Goal: Task Accomplishment & Management: Manage account settings

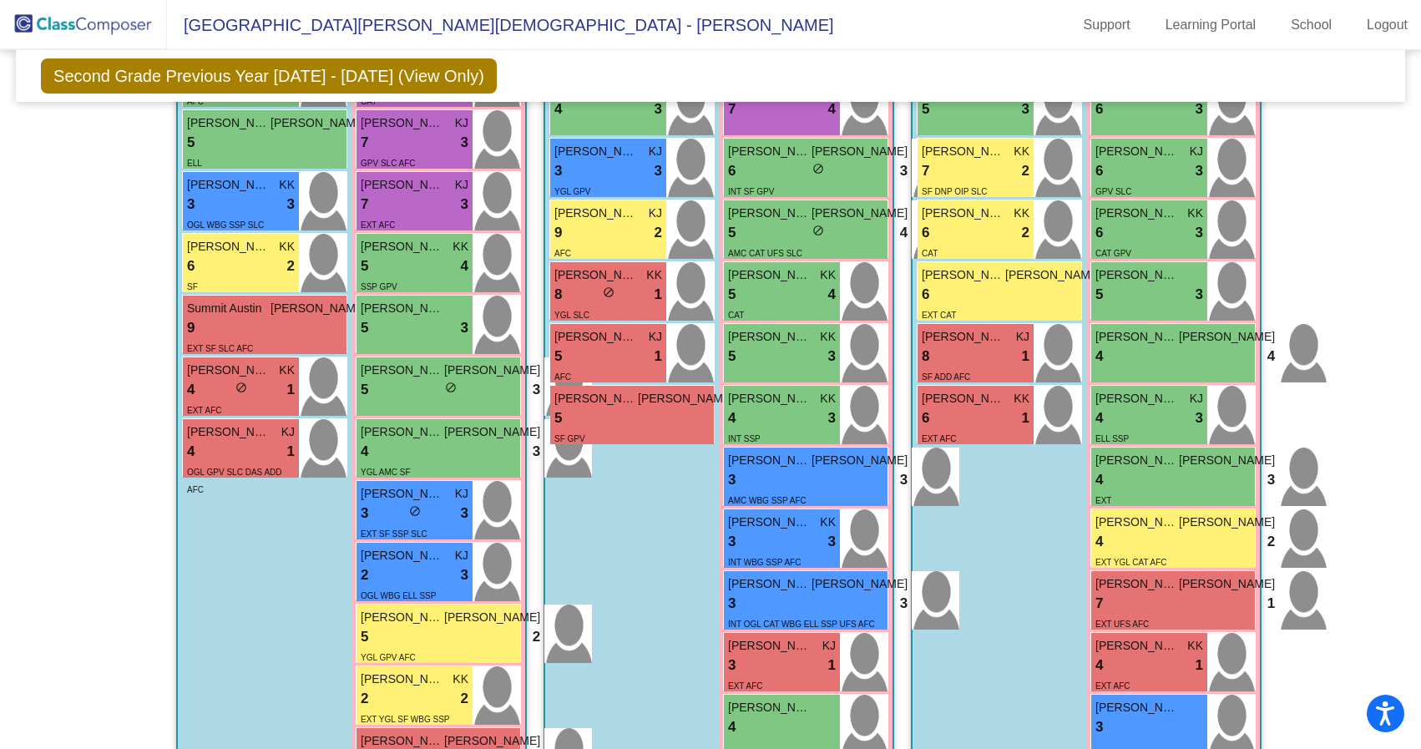
scroll to position [756, 0]
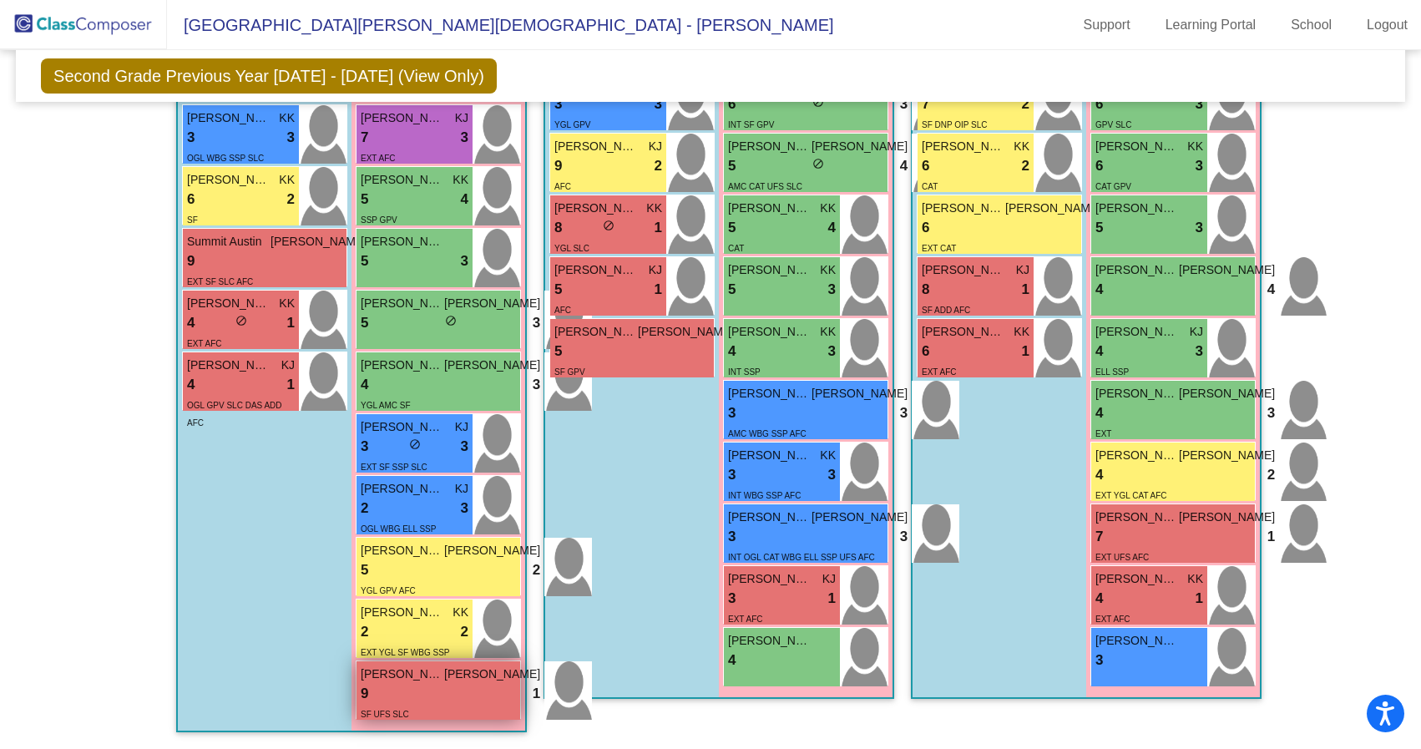
click at [427, 683] on div "9 lock do_not_disturb_alt 1" at bounding box center [451, 694] width 180 height 22
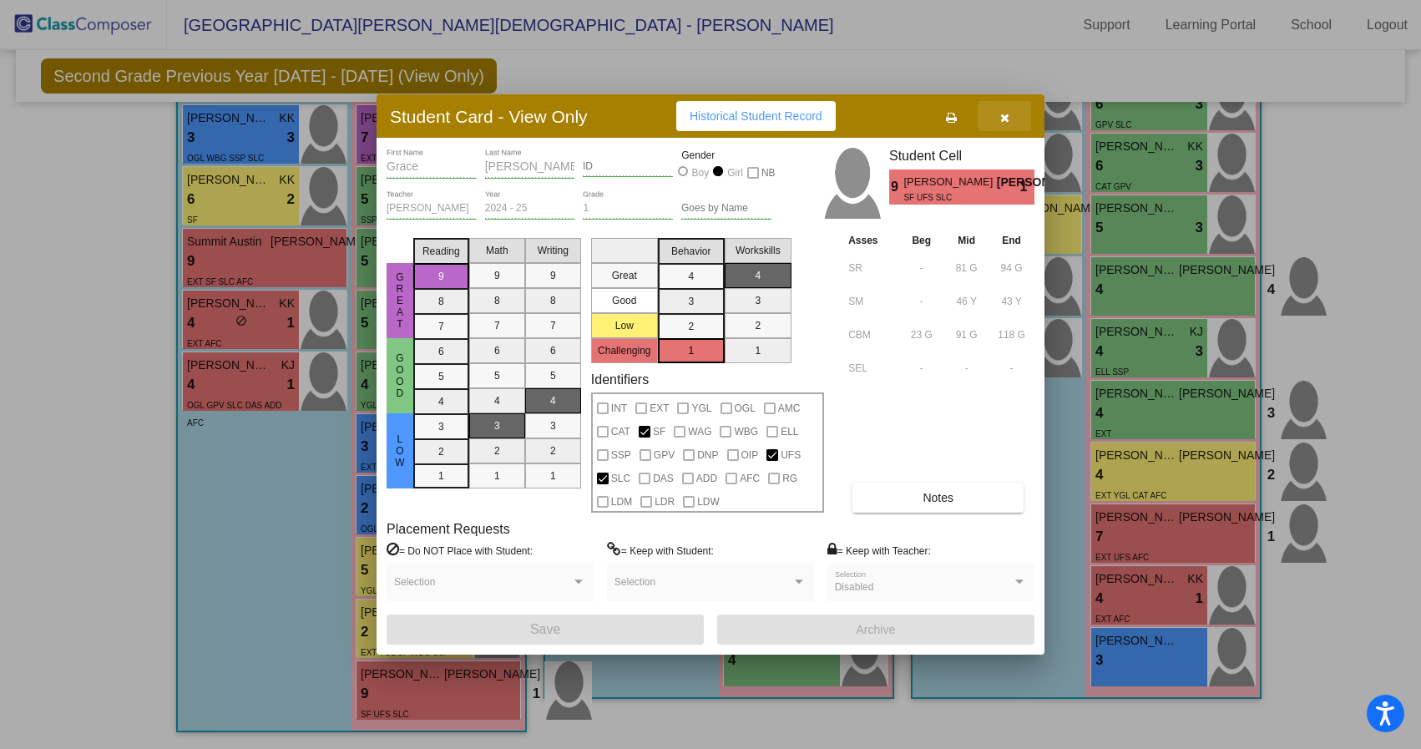
click at [1010, 108] on button "button" at bounding box center [1004, 116] width 53 height 30
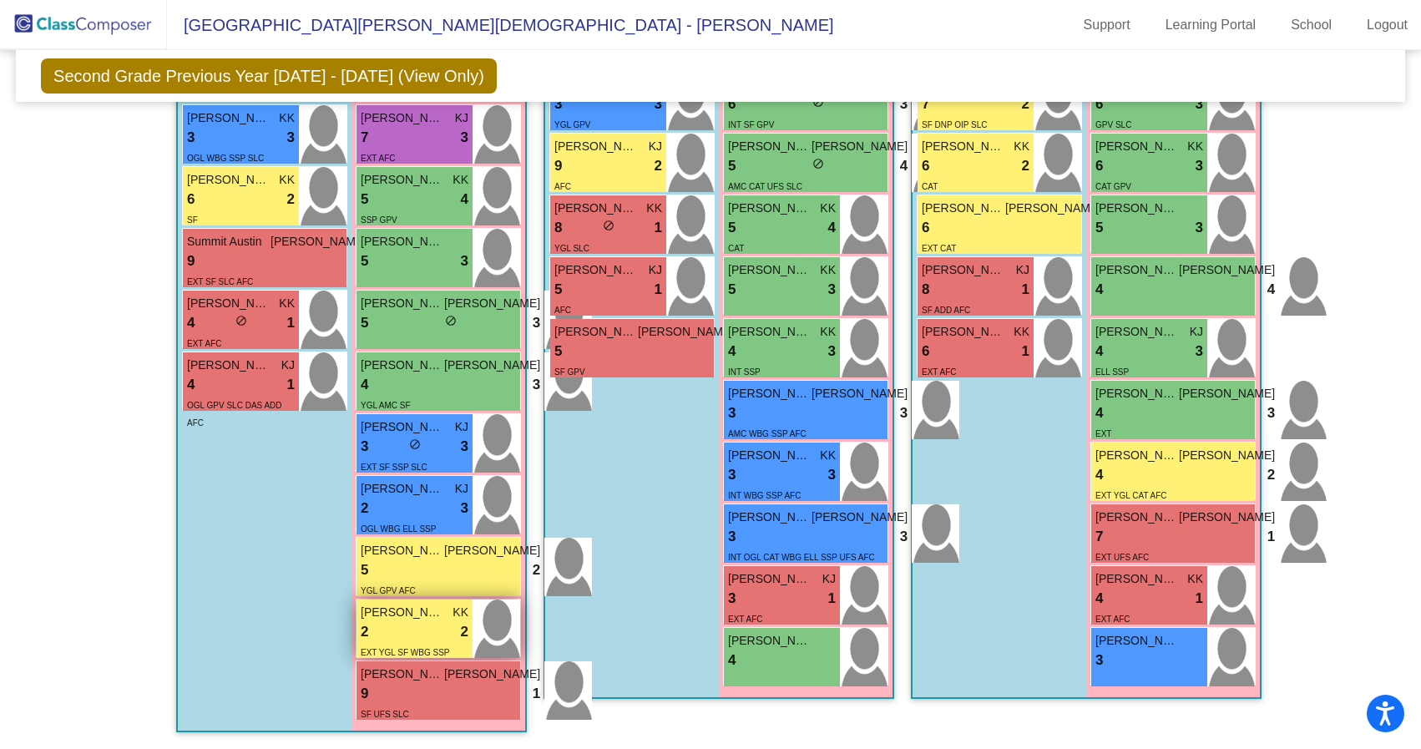
click at [402, 605] on span "Samantha Ostler" at bounding box center [402, 613] width 83 height 18
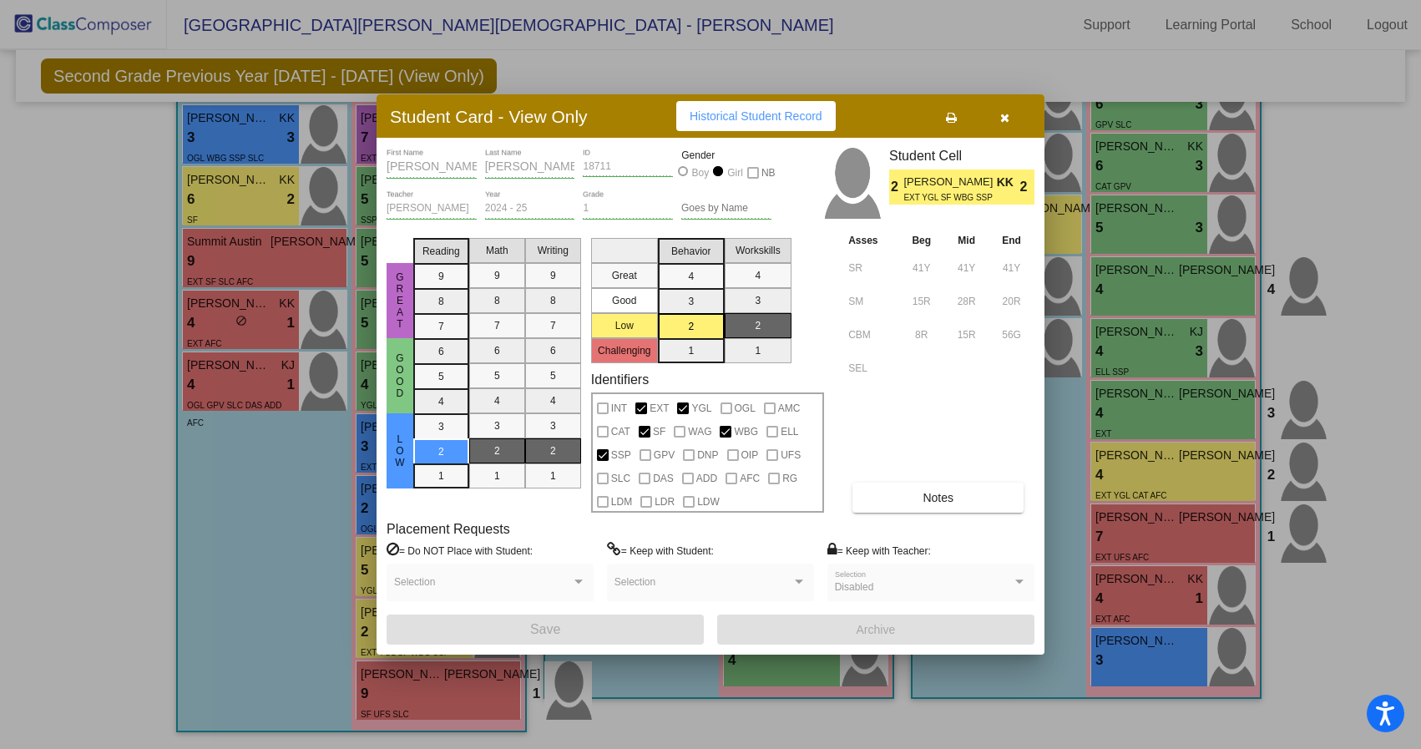
click at [1010, 119] on button "button" at bounding box center [1004, 116] width 53 height 30
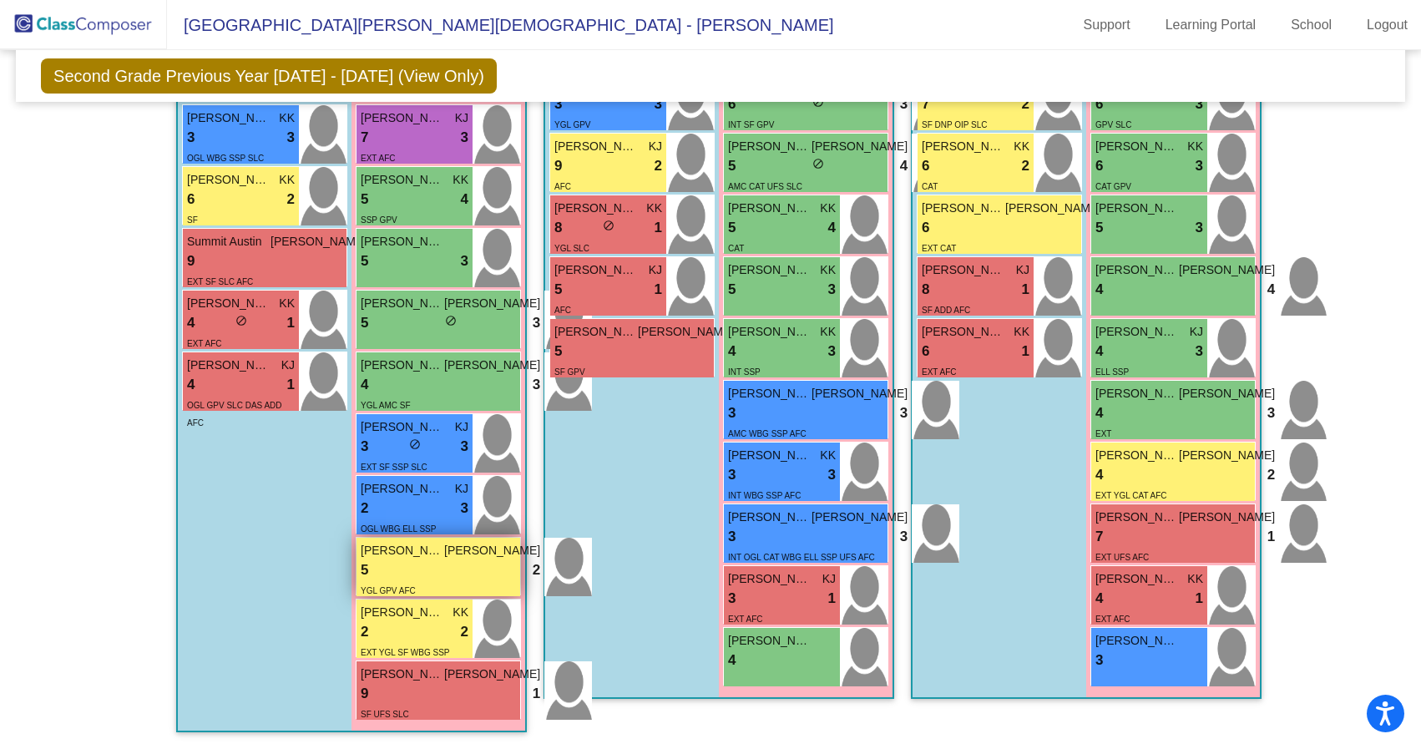
click at [435, 559] on div "5 lock do_not_disturb_alt 2" at bounding box center [451, 570] width 180 height 22
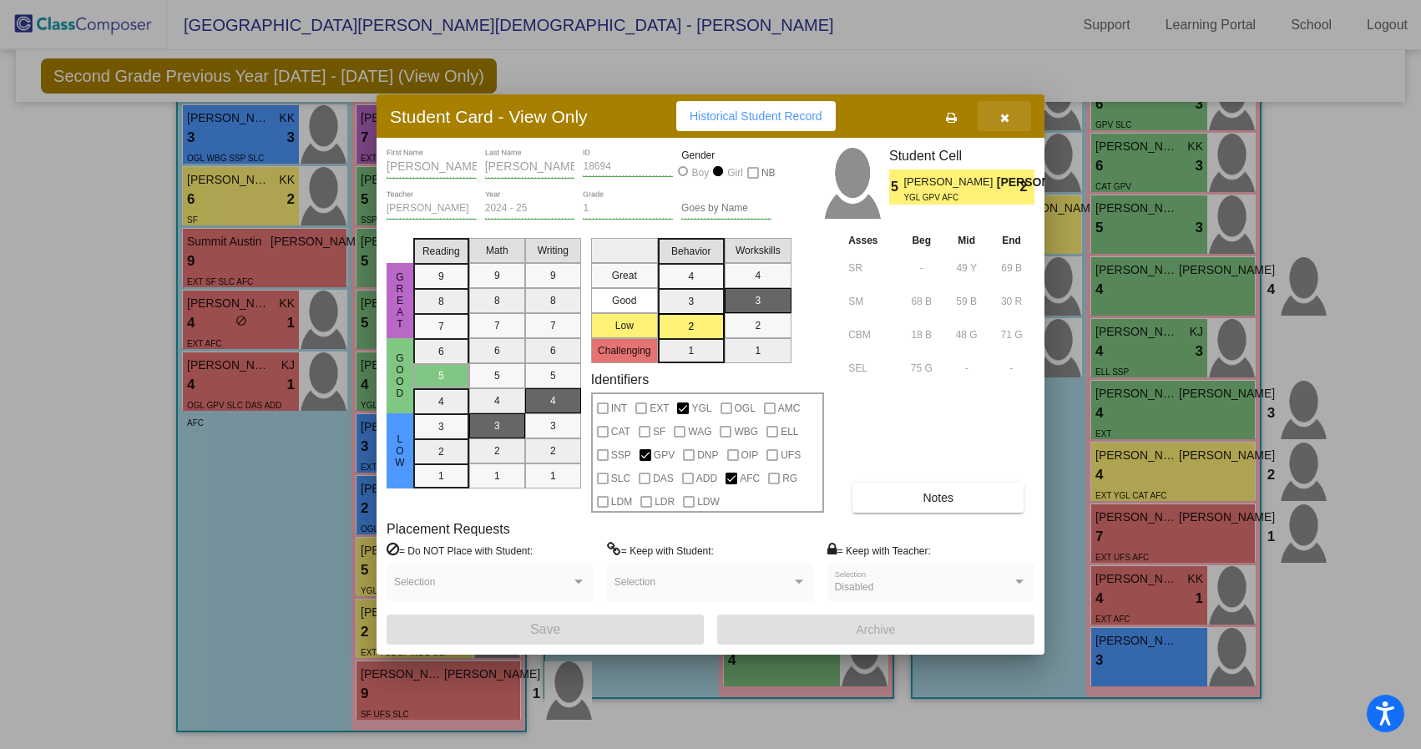
click at [1007, 112] on icon "button" at bounding box center [1004, 118] width 9 height 12
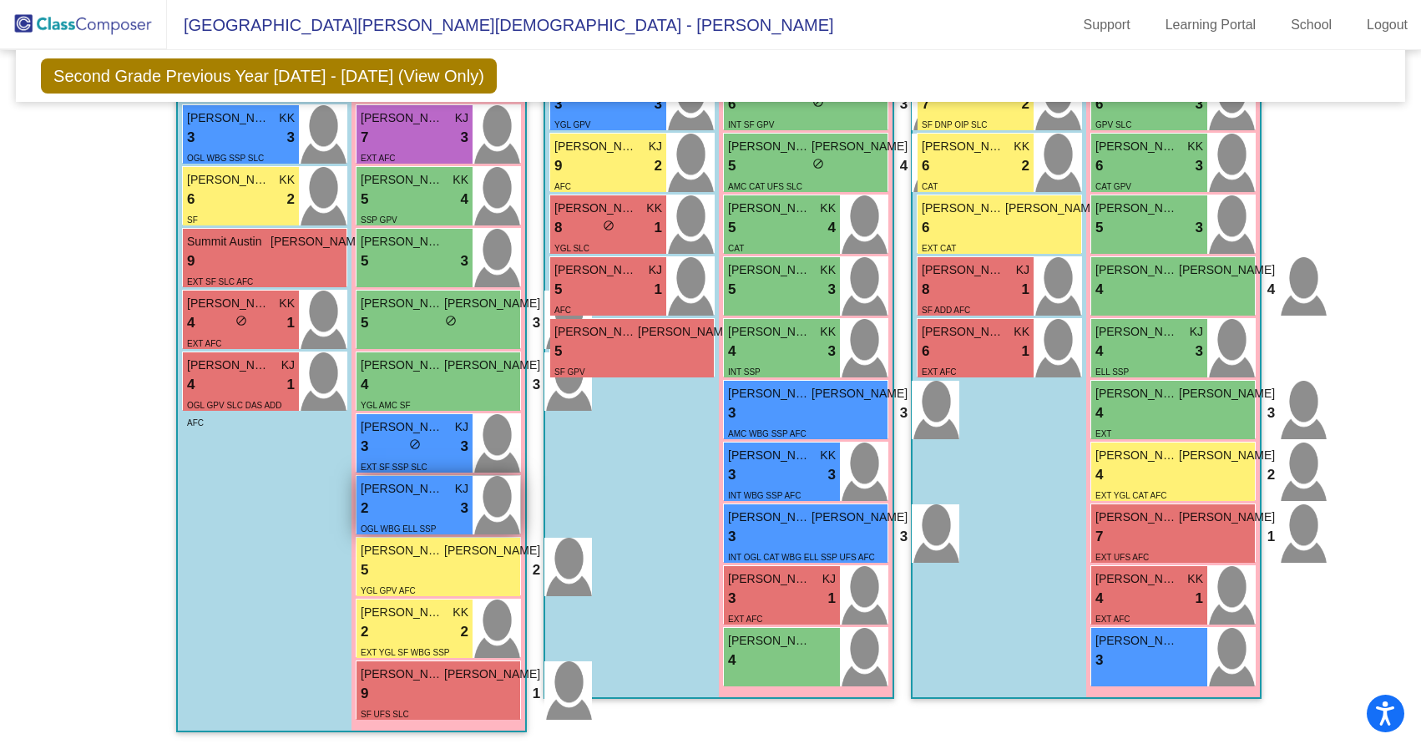
click at [406, 498] on div "2 lock do_not_disturb_alt 3" at bounding box center [415, 509] width 108 height 22
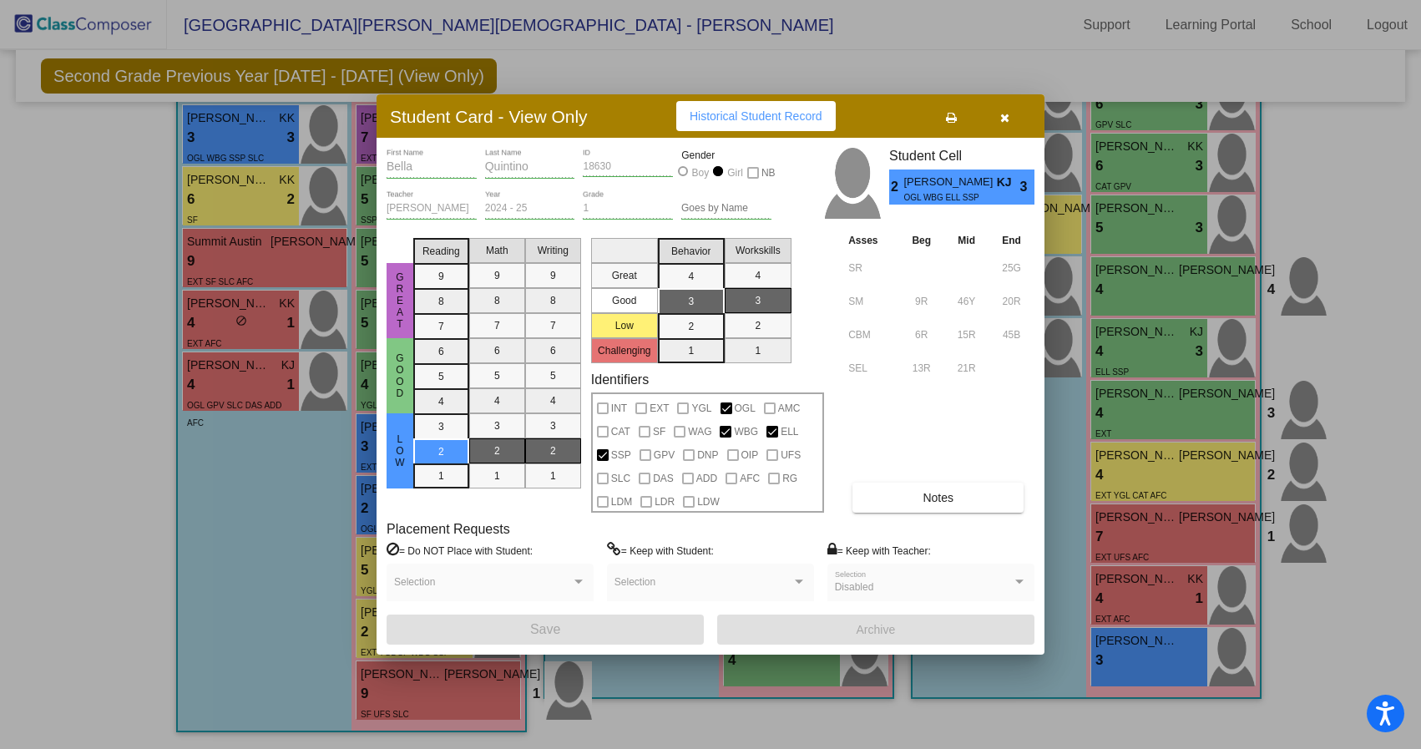
click at [1009, 113] on button "button" at bounding box center [1004, 116] width 53 height 30
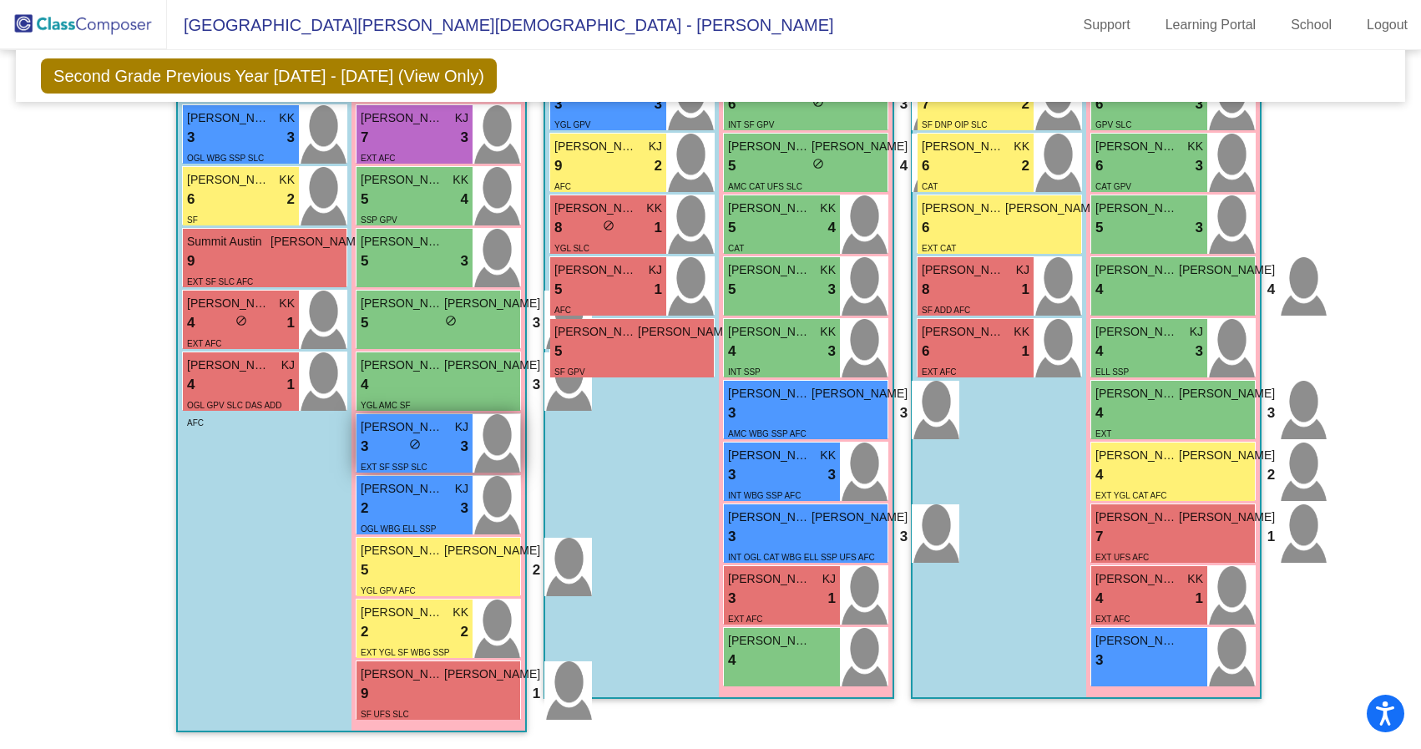
click at [424, 422] on span "Samantha Memmott" at bounding box center [402, 427] width 83 height 18
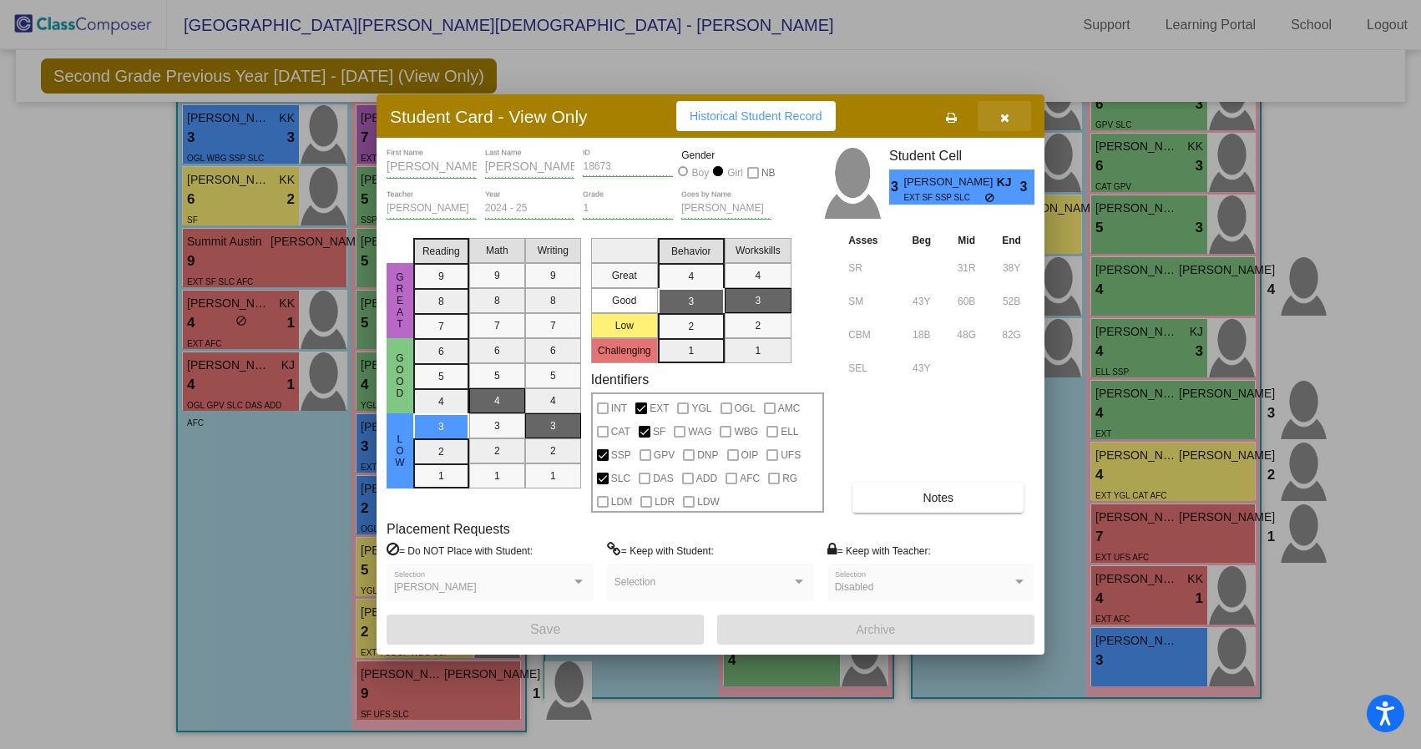
click at [1003, 114] on icon "button" at bounding box center [1004, 118] width 9 height 12
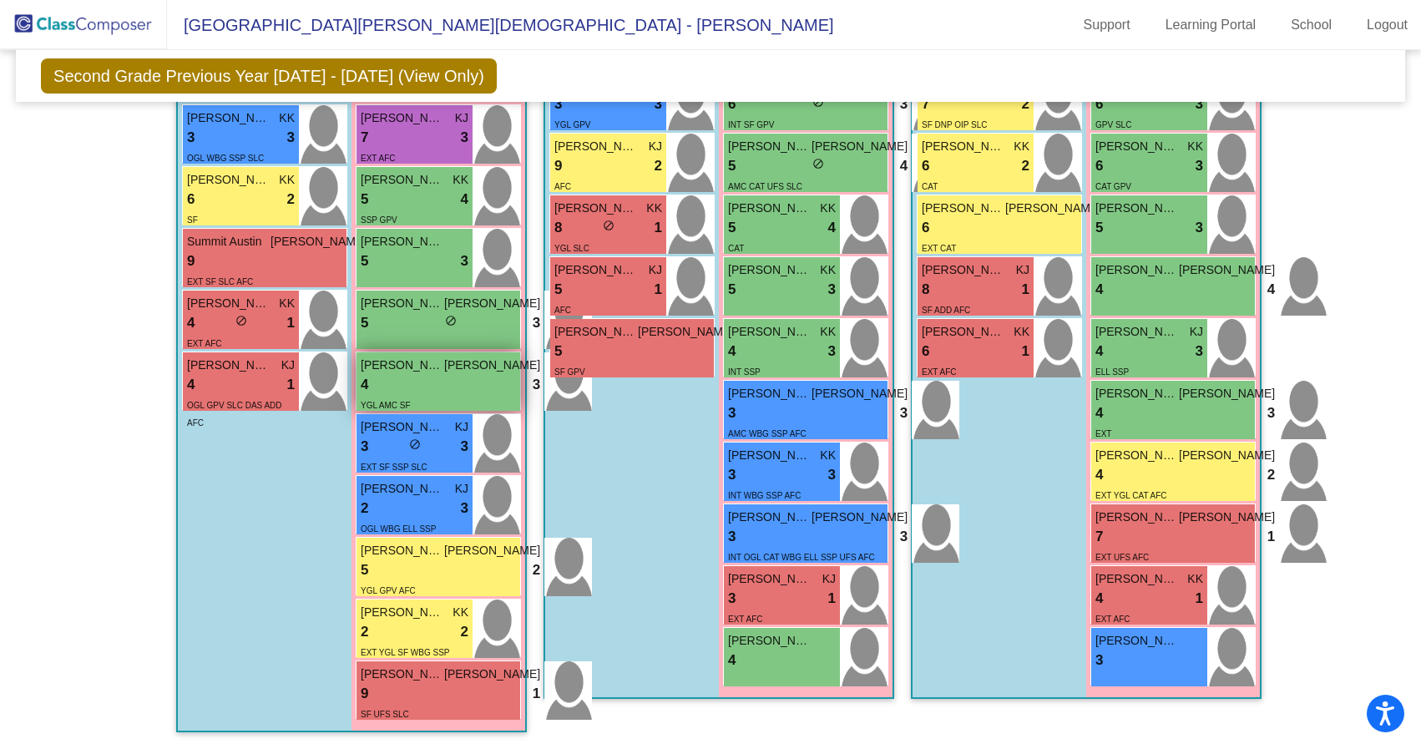
click at [414, 374] on div "4 lock do_not_disturb_alt 3" at bounding box center [451, 385] width 180 height 22
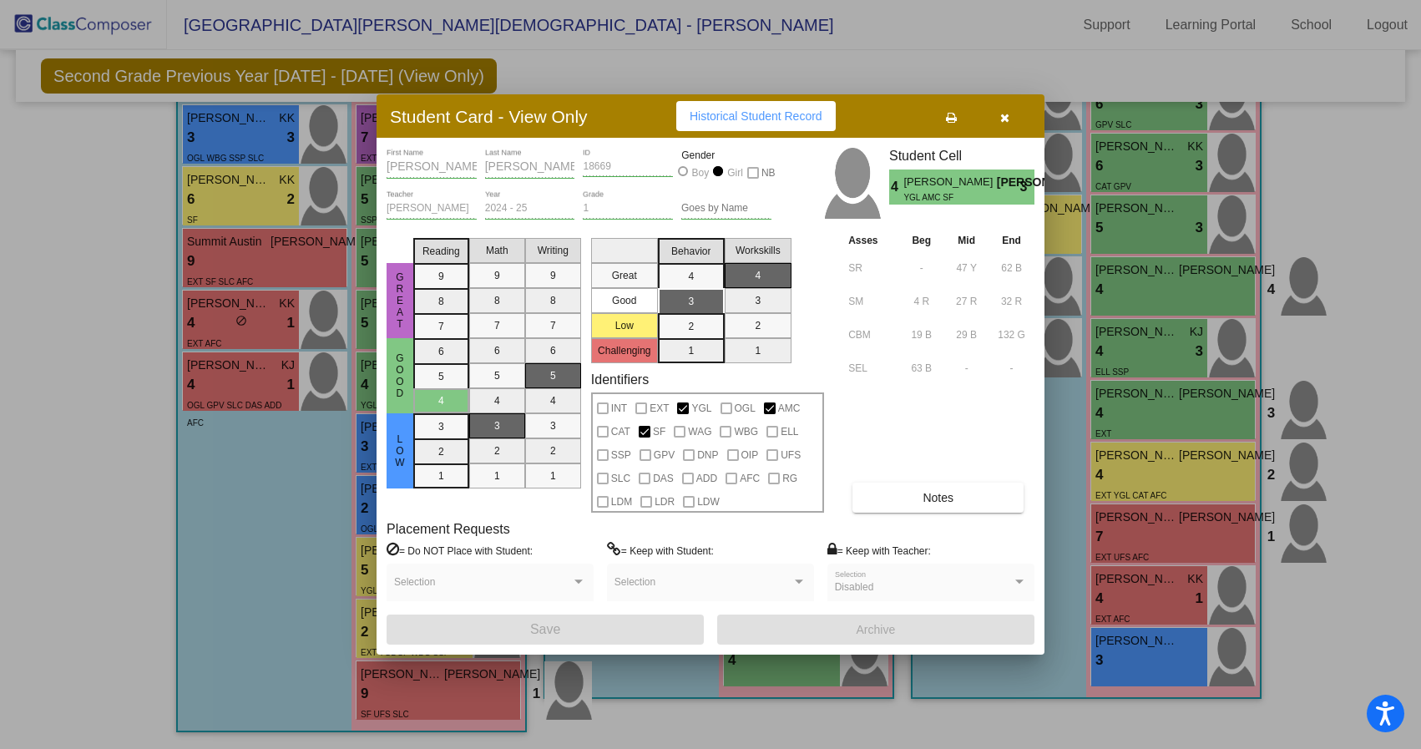
click at [1009, 118] on icon "button" at bounding box center [1004, 118] width 9 height 12
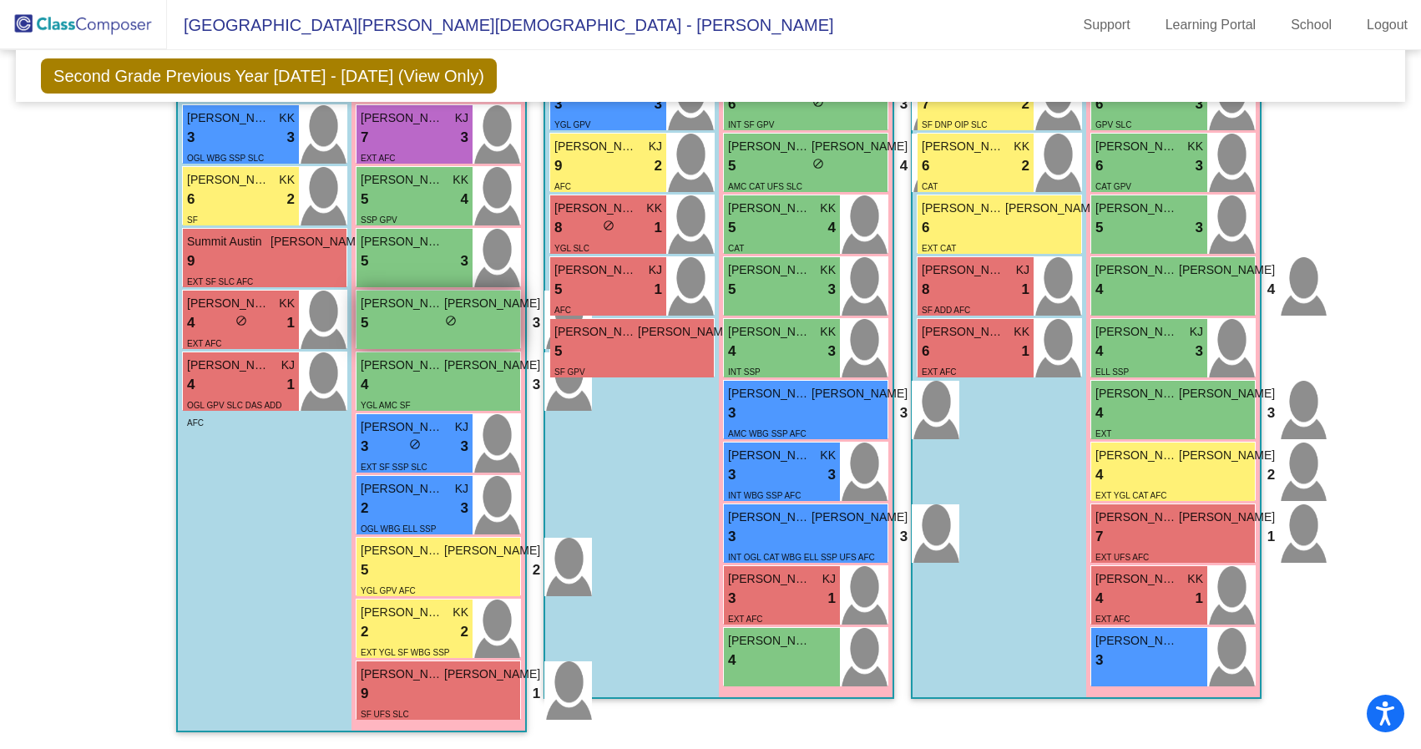
click at [422, 316] on div "5 lock do_not_disturb_alt 3" at bounding box center [451, 323] width 180 height 22
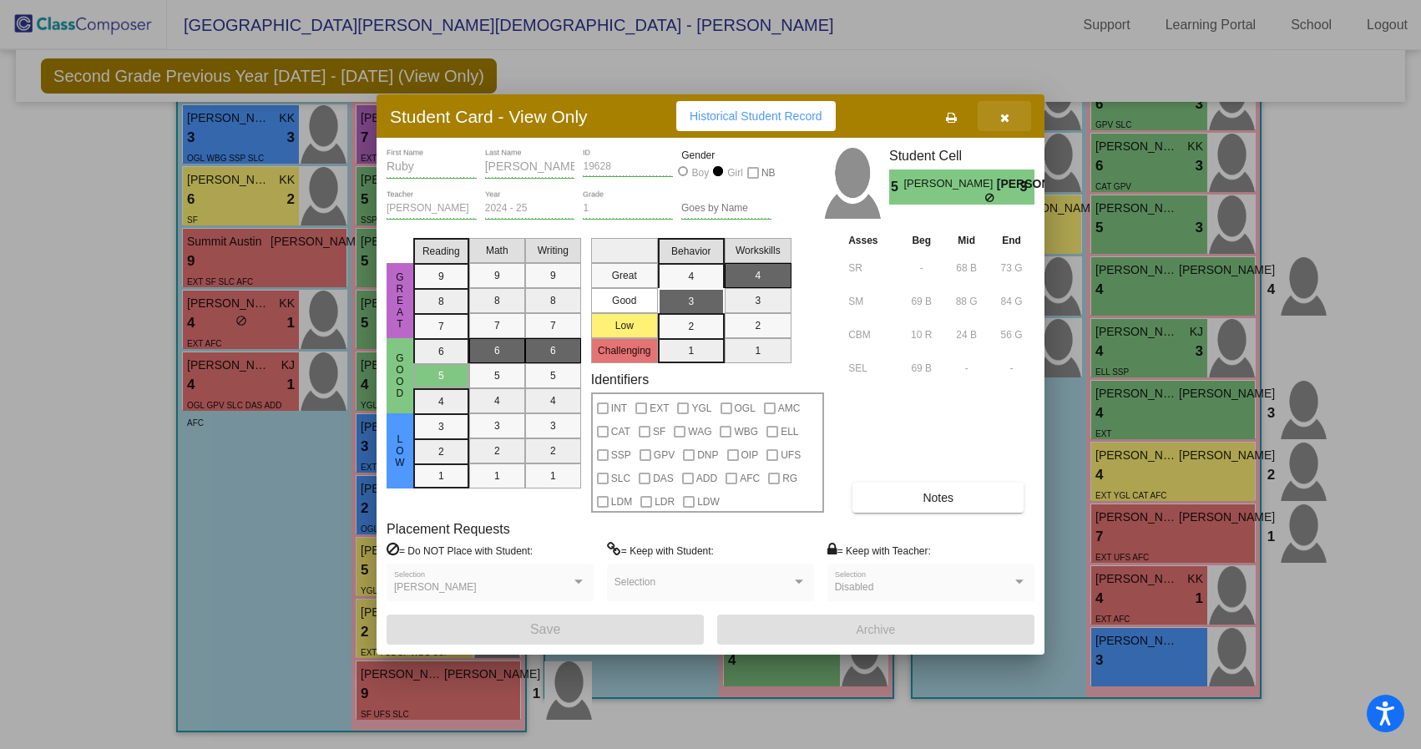
click at [1009, 119] on icon "button" at bounding box center [1004, 118] width 9 height 12
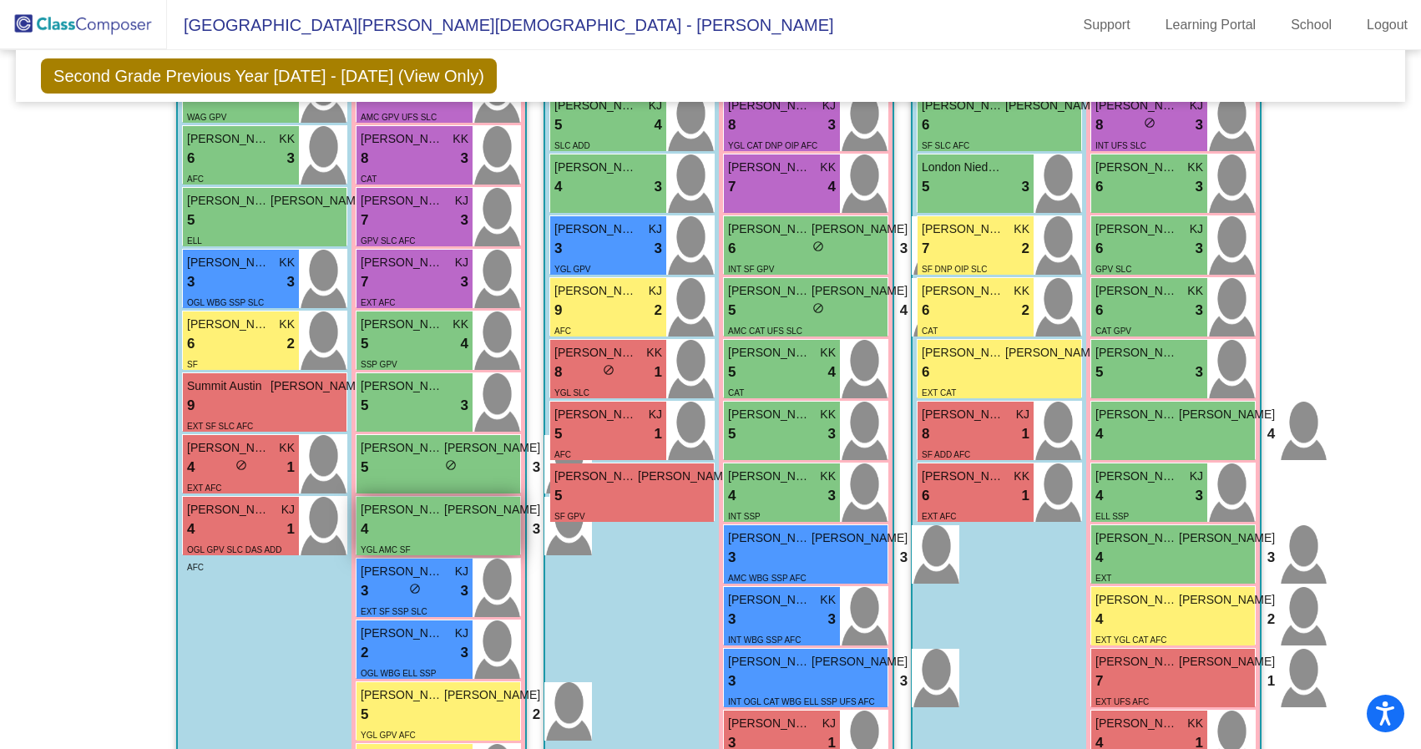
scroll to position [579, 0]
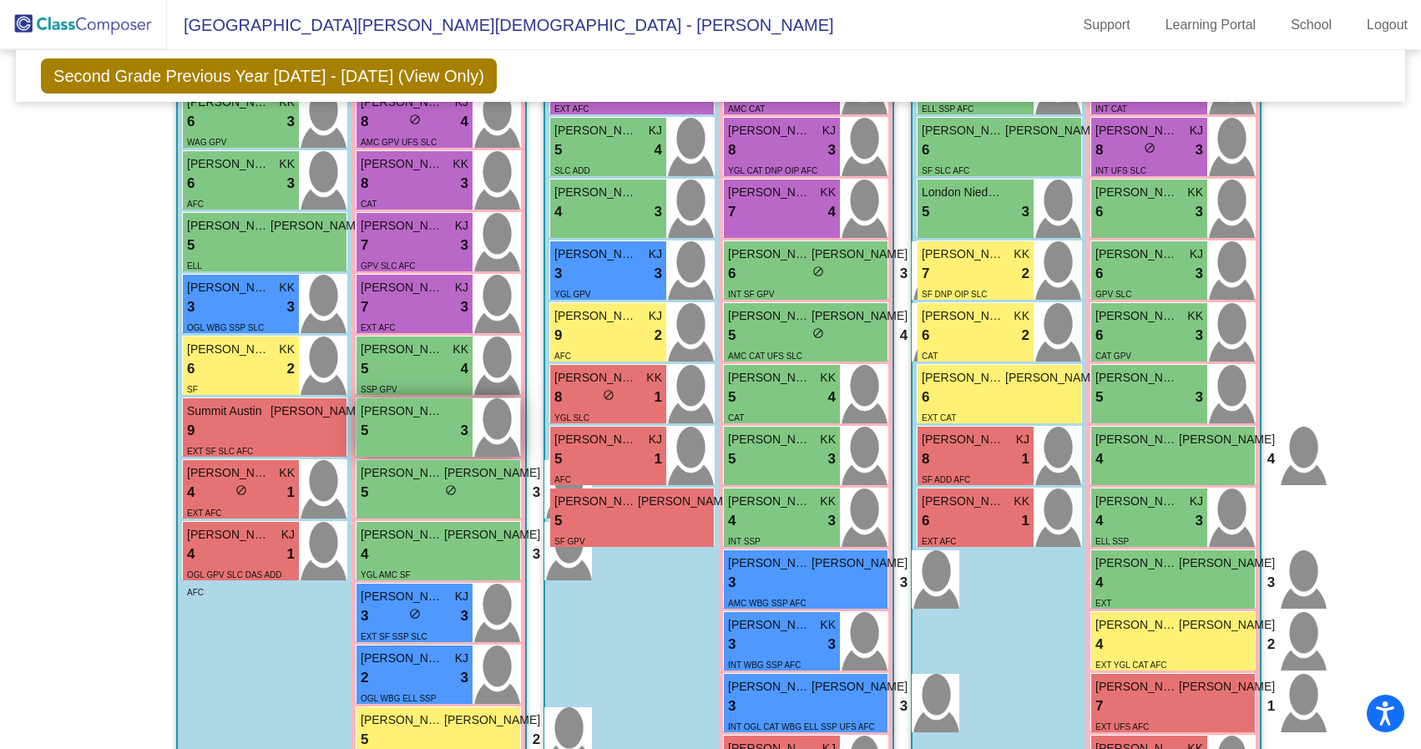
click at [411, 433] on div "5 lock do_not_disturb_alt 3" at bounding box center [415, 431] width 108 height 22
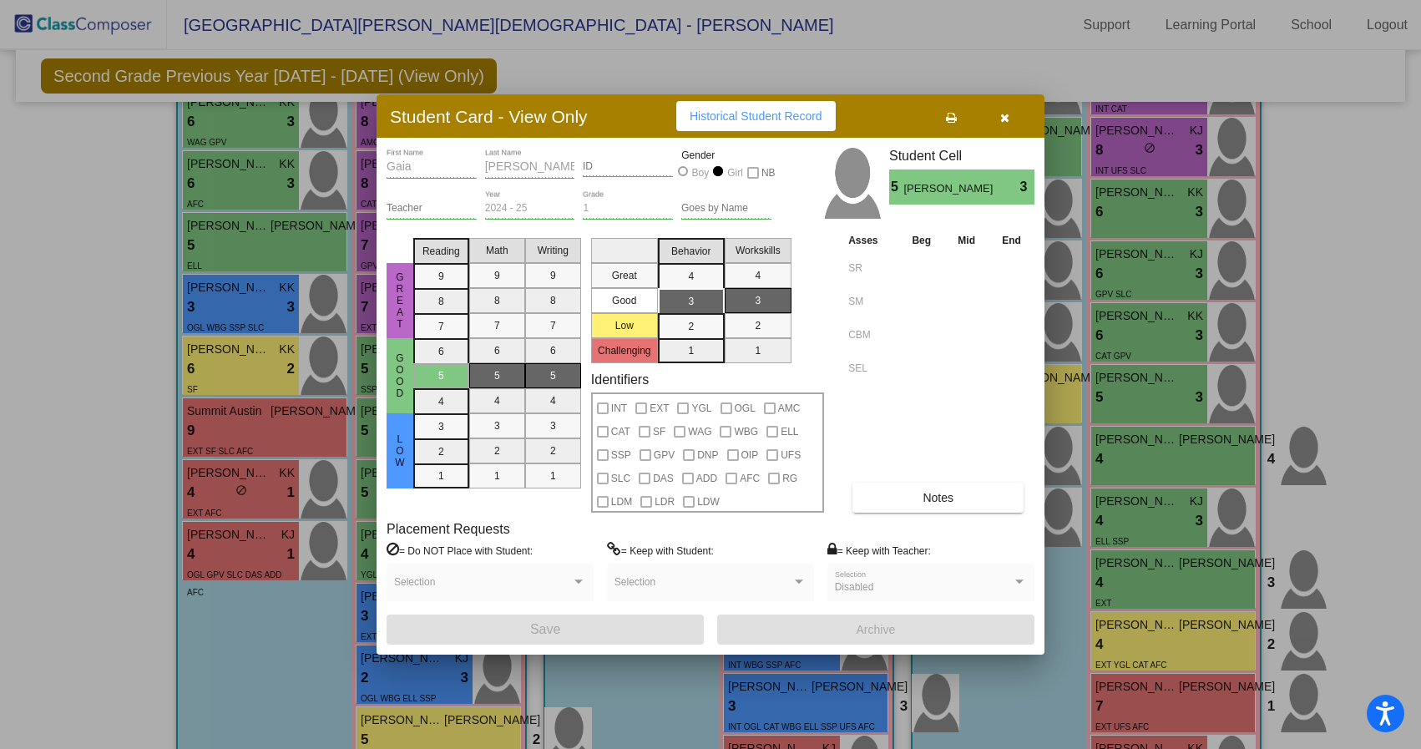
click at [1010, 112] on button "button" at bounding box center [1004, 116] width 53 height 30
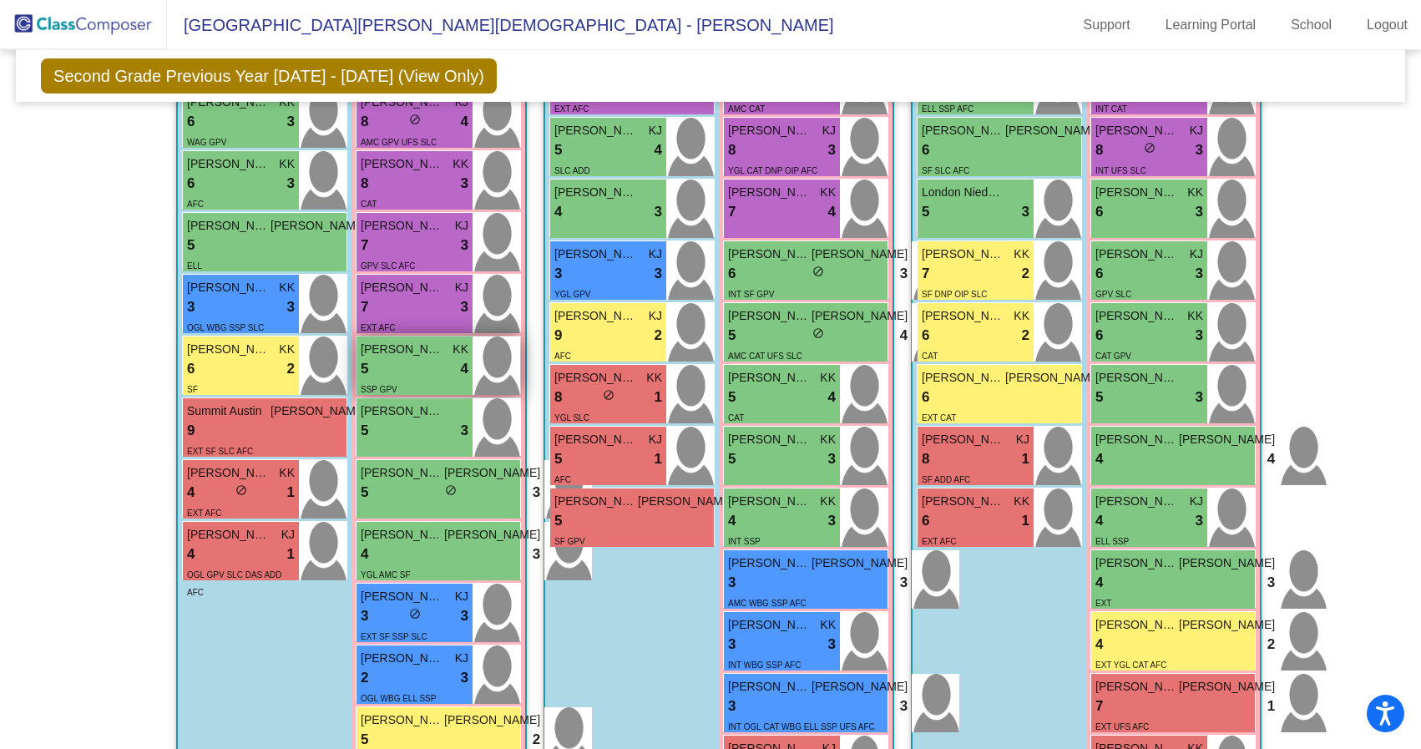
click at [419, 348] on span "Isabella Deakin" at bounding box center [402, 350] width 83 height 18
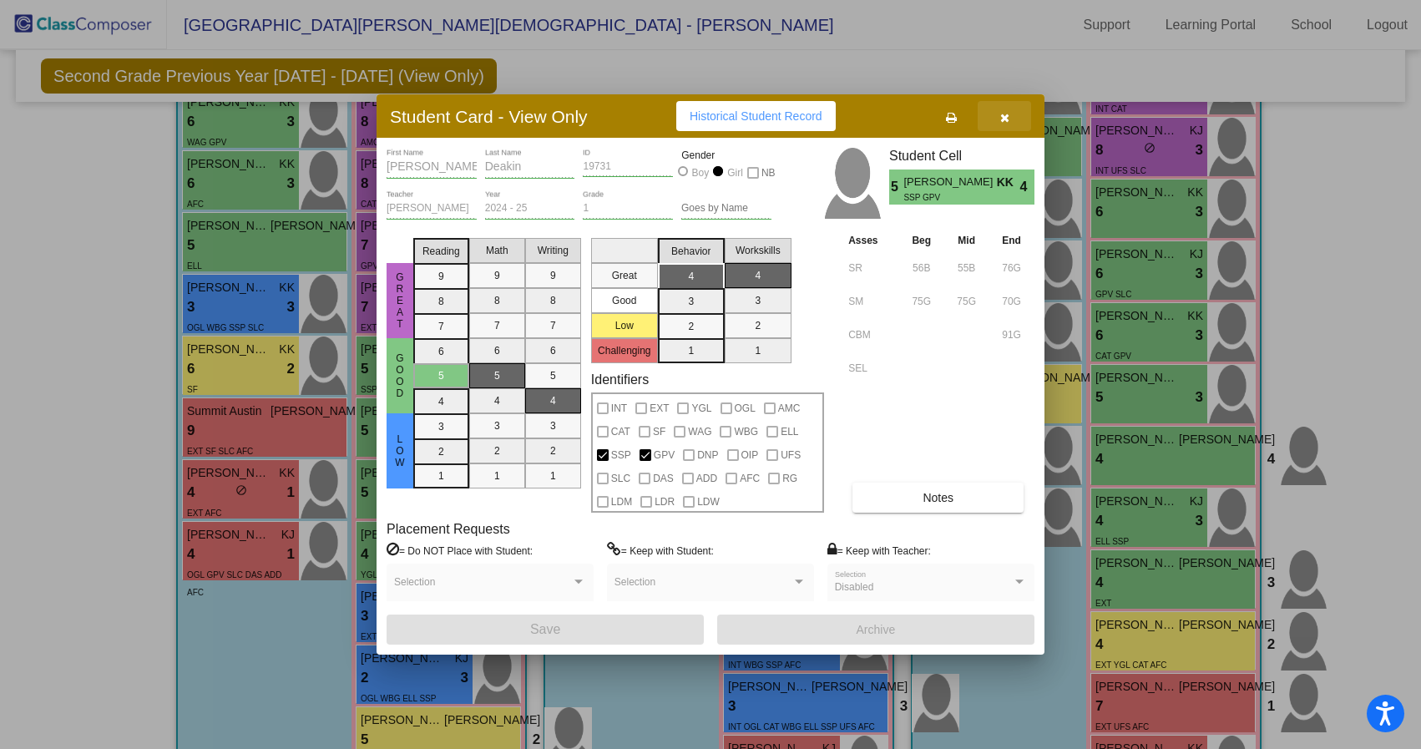
click at [1000, 120] on icon "button" at bounding box center [1004, 118] width 9 height 12
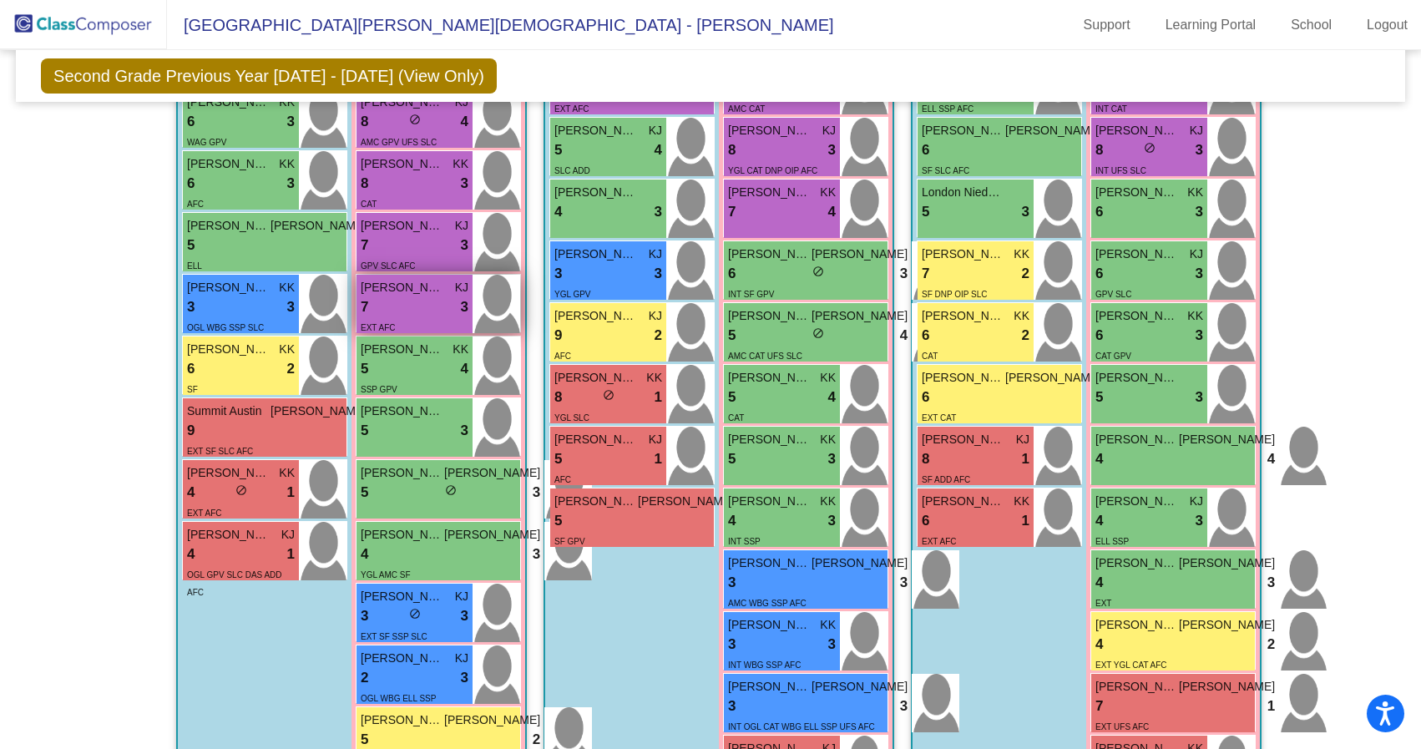
click at [422, 294] on span "Reilly Kelsey" at bounding box center [402, 288] width 83 height 18
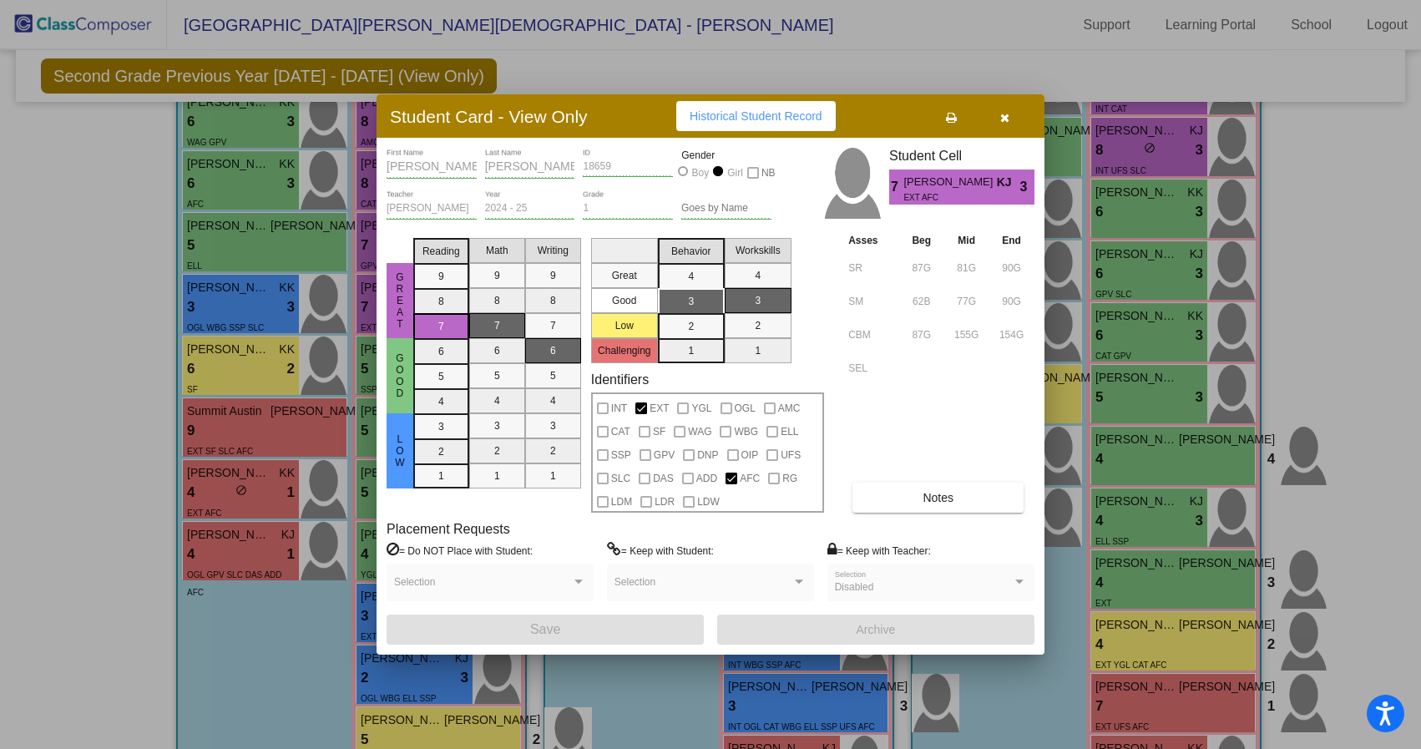
click at [1011, 115] on button "button" at bounding box center [1004, 116] width 53 height 30
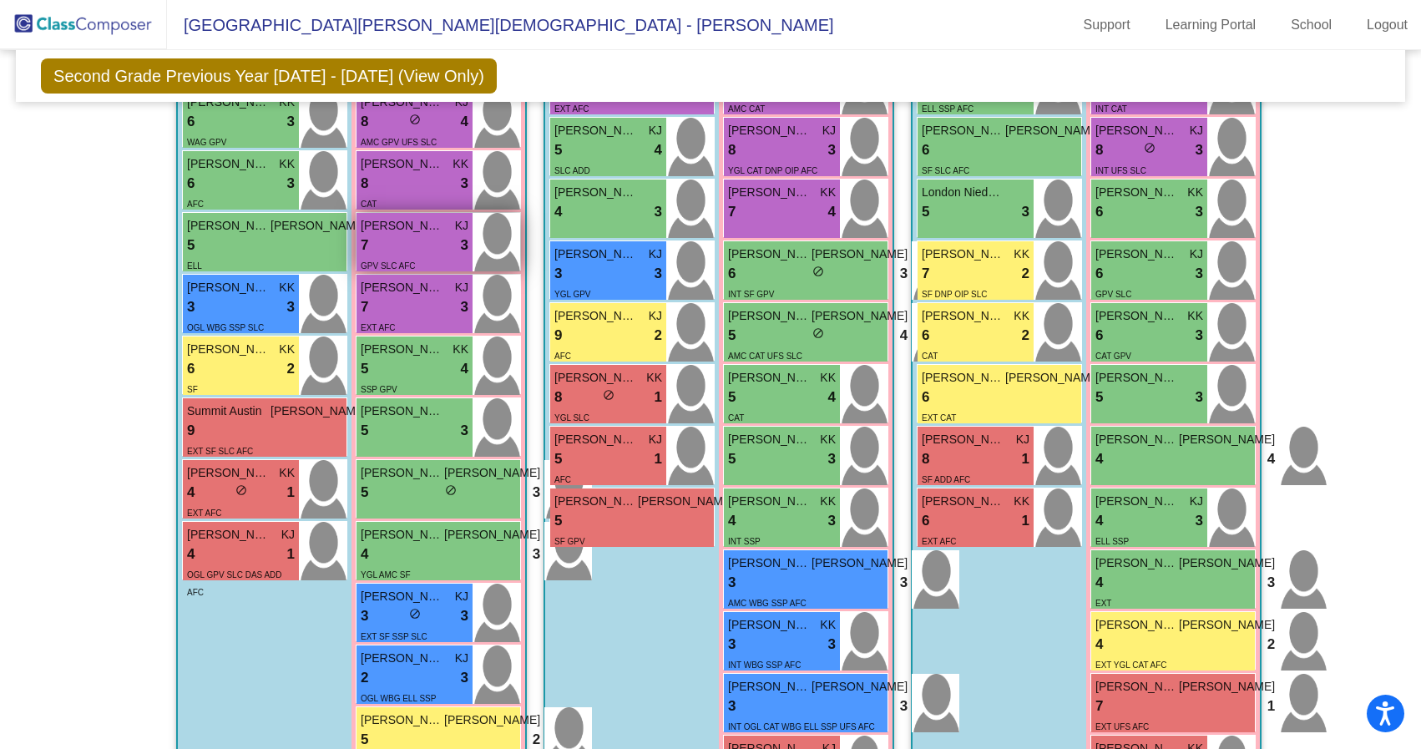
click at [402, 241] on div "7 lock do_not_disturb_alt 3" at bounding box center [415, 246] width 108 height 22
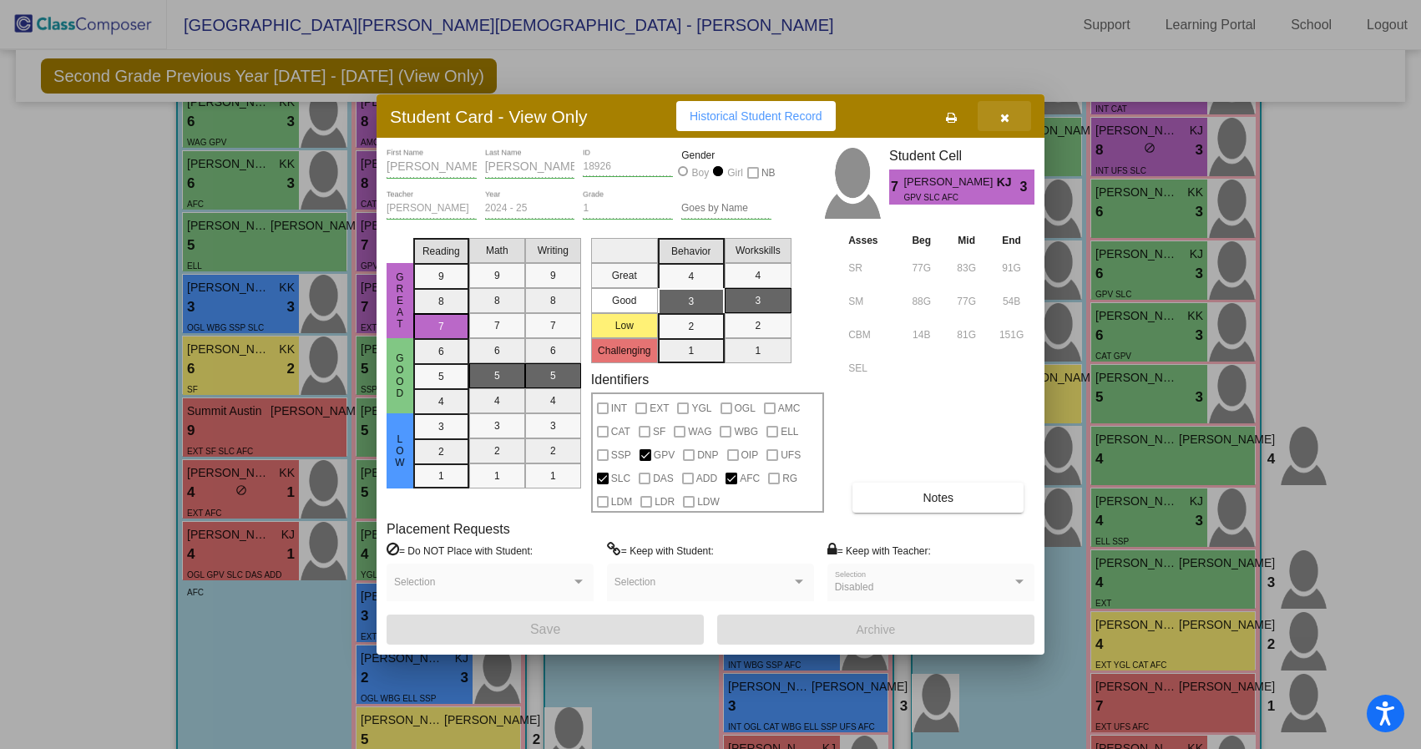
click at [1004, 117] on icon "button" at bounding box center [1004, 118] width 9 height 12
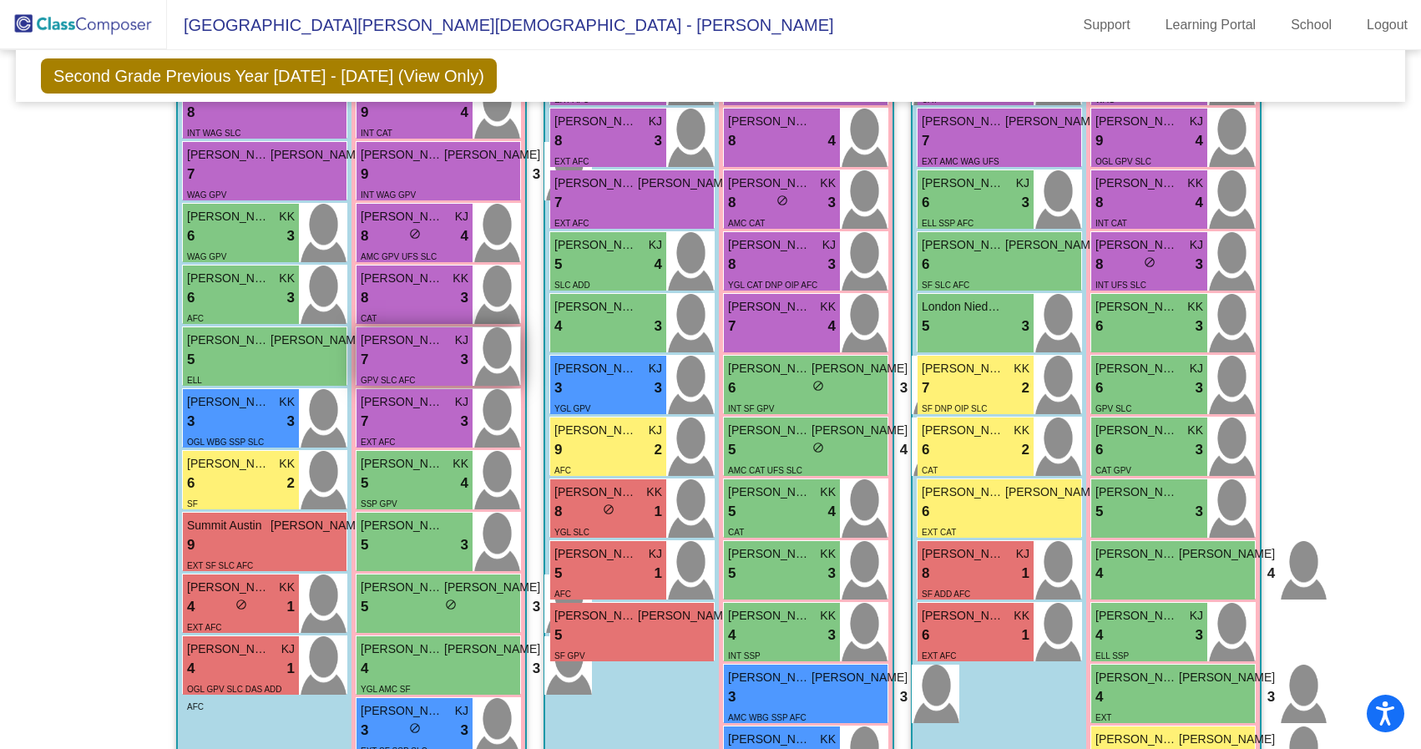
scroll to position [455, 0]
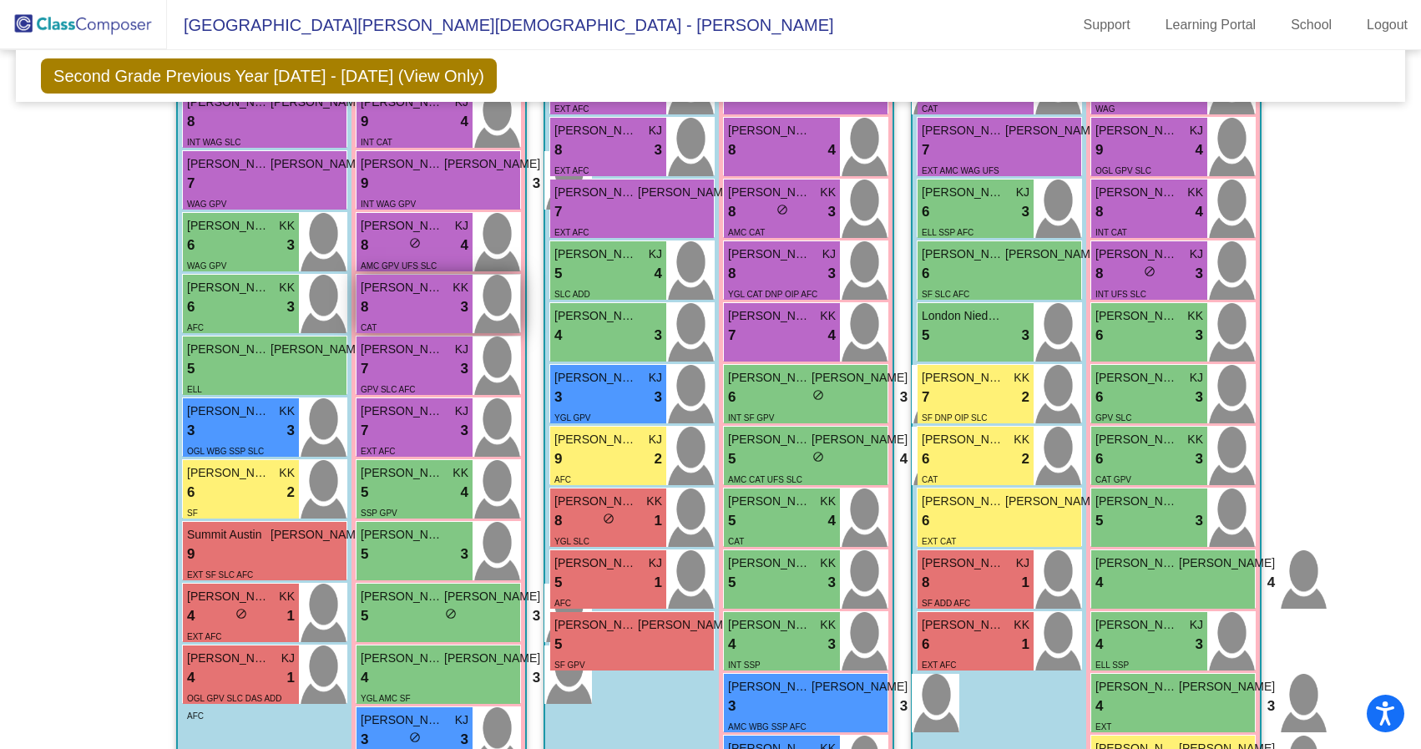
click at [406, 296] on div "8 lock do_not_disturb_alt 3" at bounding box center [415, 307] width 108 height 22
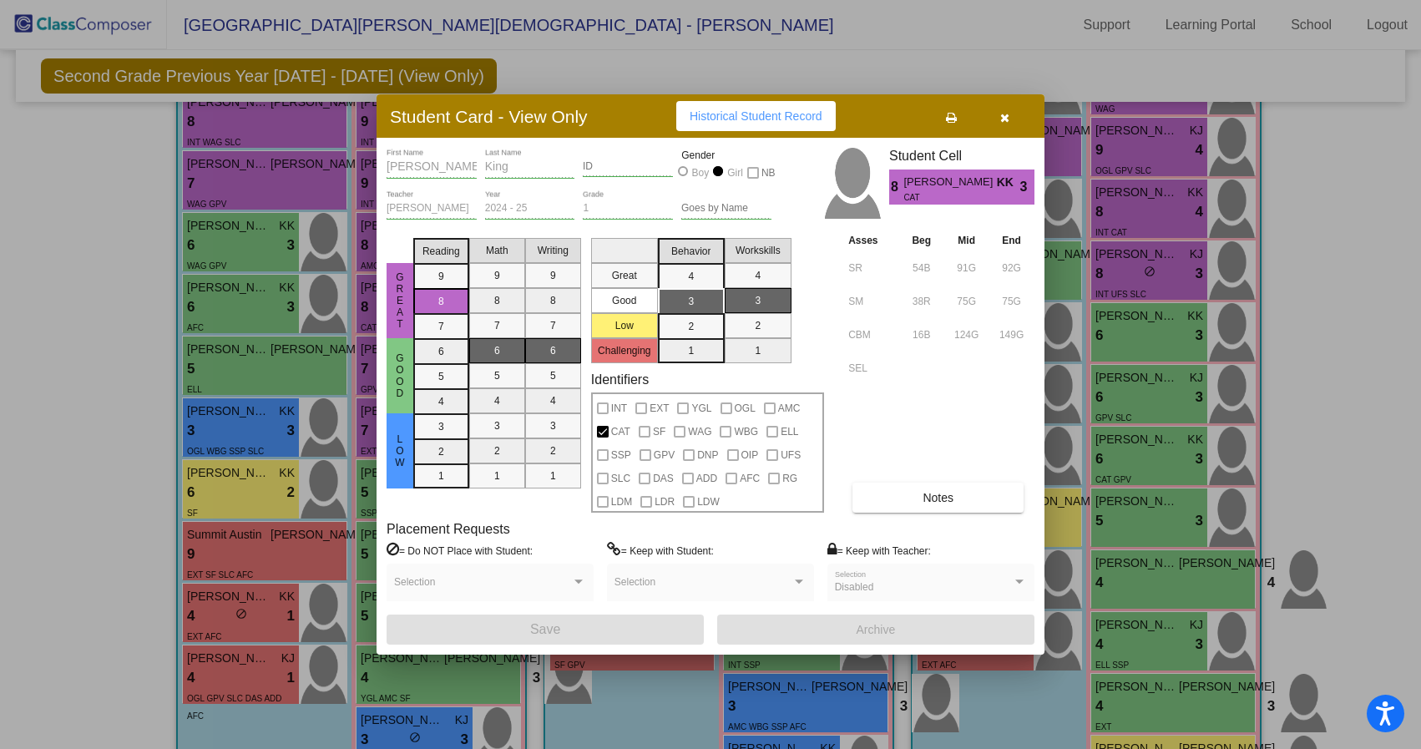
click at [1001, 118] on icon "button" at bounding box center [1004, 118] width 9 height 12
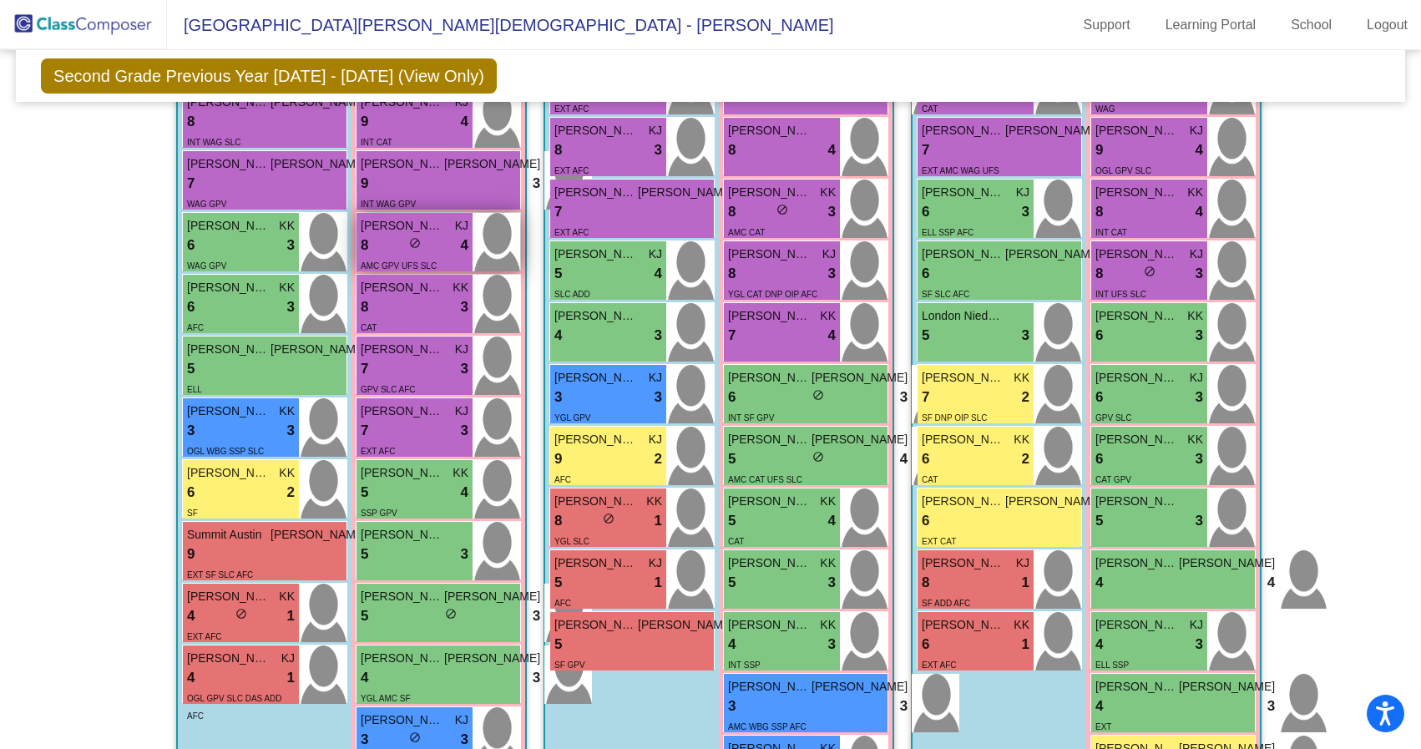
click at [430, 247] on div "8 lock do_not_disturb_alt 4" at bounding box center [415, 246] width 108 height 22
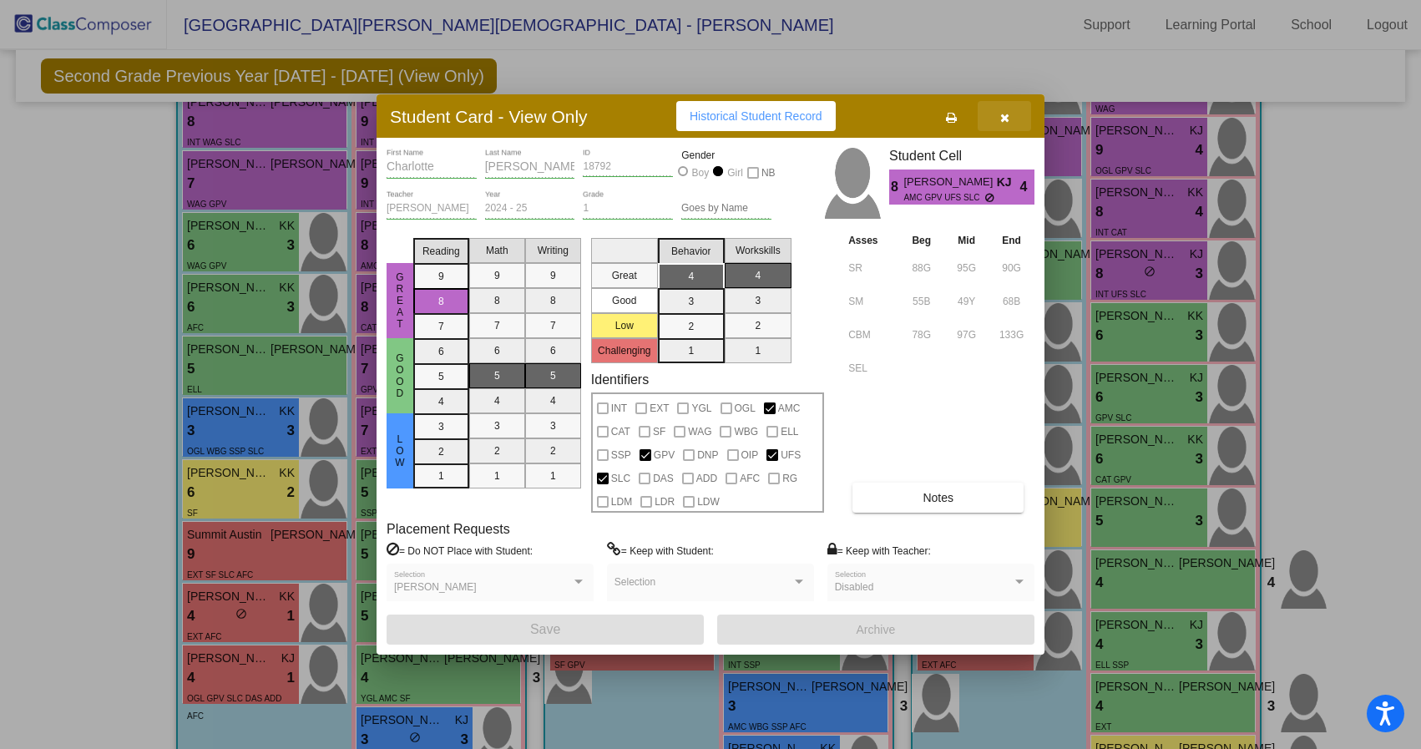
click at [1002, 121] on icon "button" at bounding box center [1004, 118] width 9 height 12
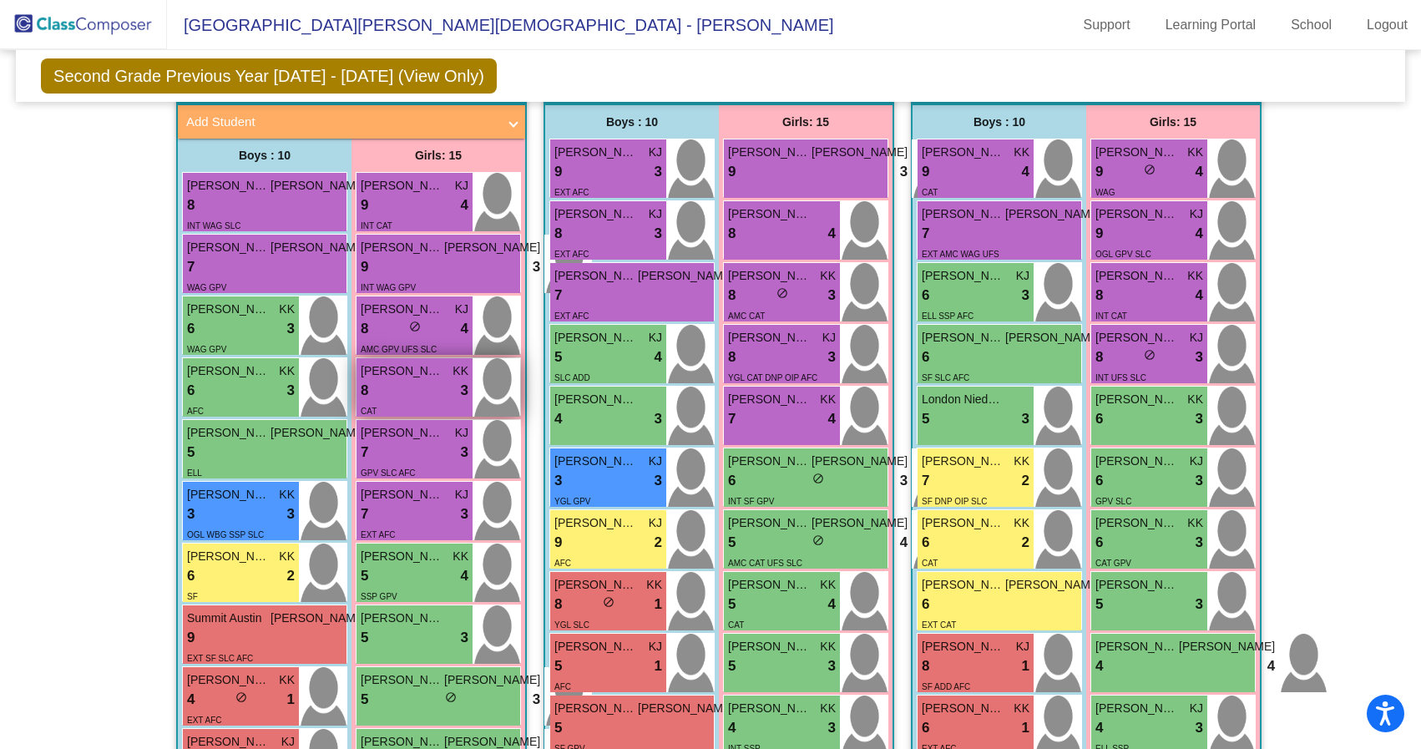
scroll to position [362, 0]
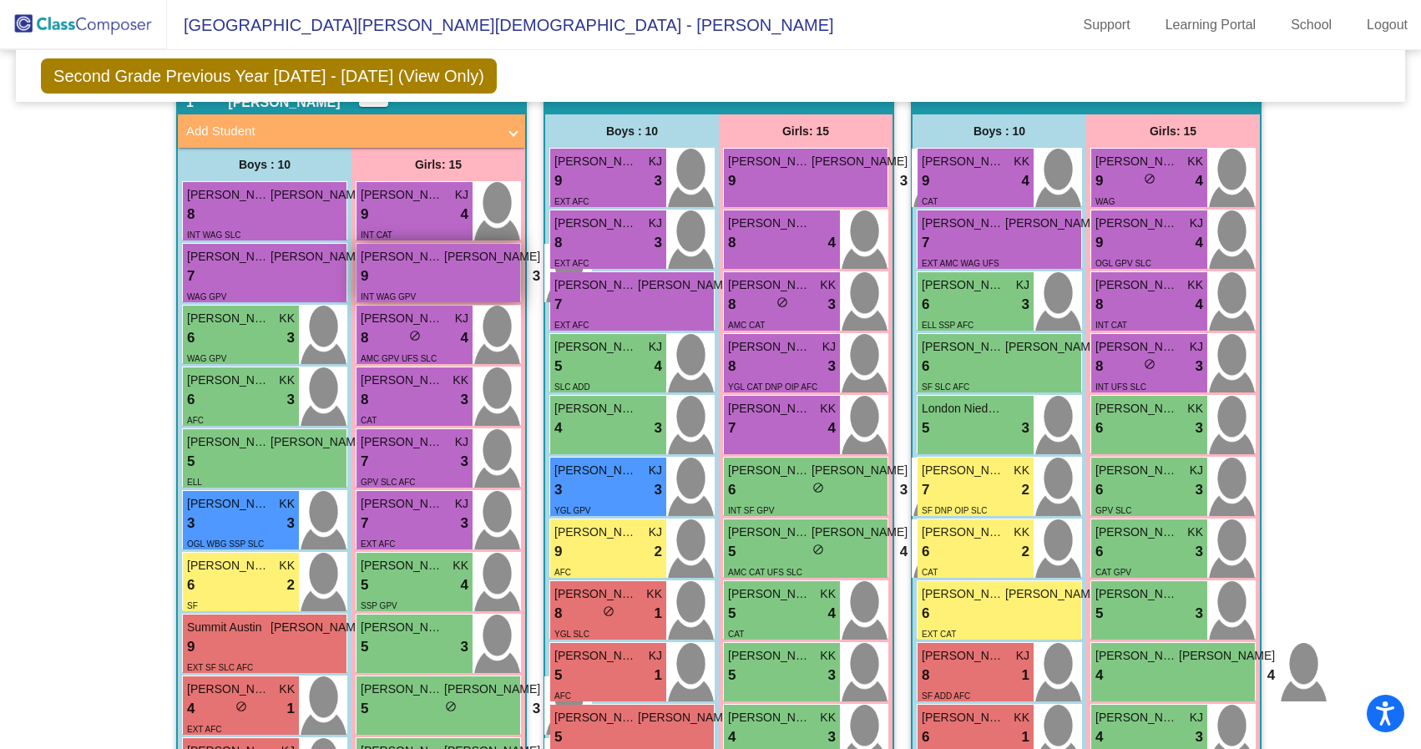
click at [421, 276] on div "9 lock do_not_disturb_alt 3" at bounding box center [451, 277] width 180 height 22
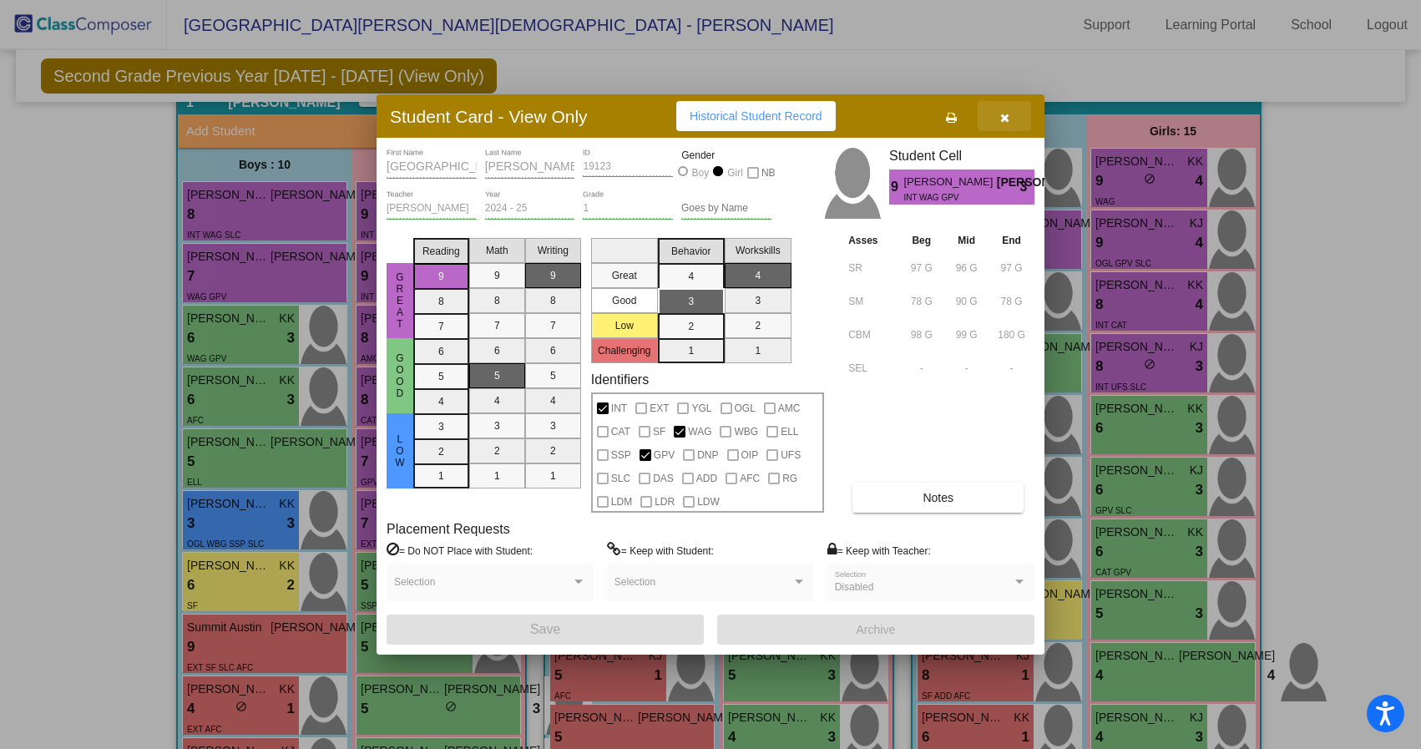
click at [1010, 118] on button "button" at bounding box center [1004, 116] width 53 height 30
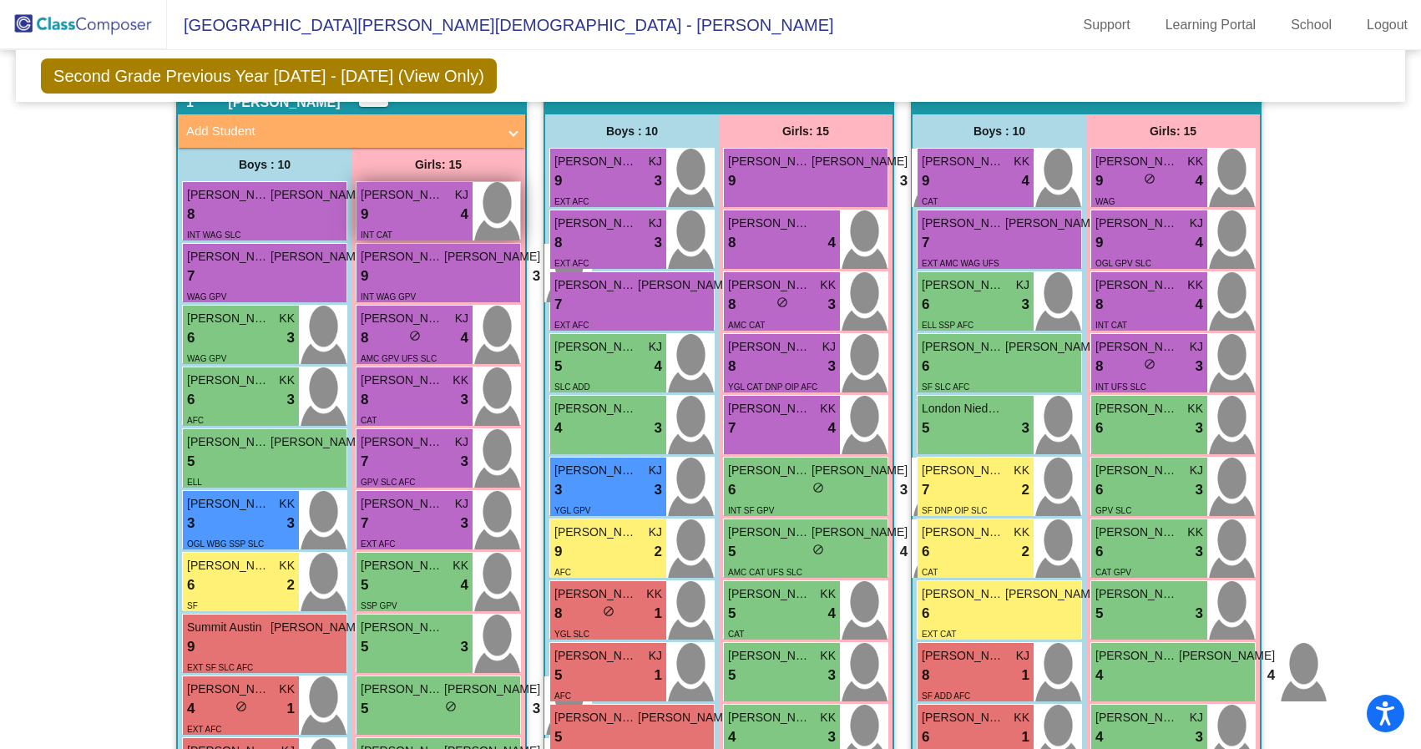
click at [420, 212] on div "9 lock do_not_disturb_alt 4" at bounding box center [415, 215] width 108 height 22
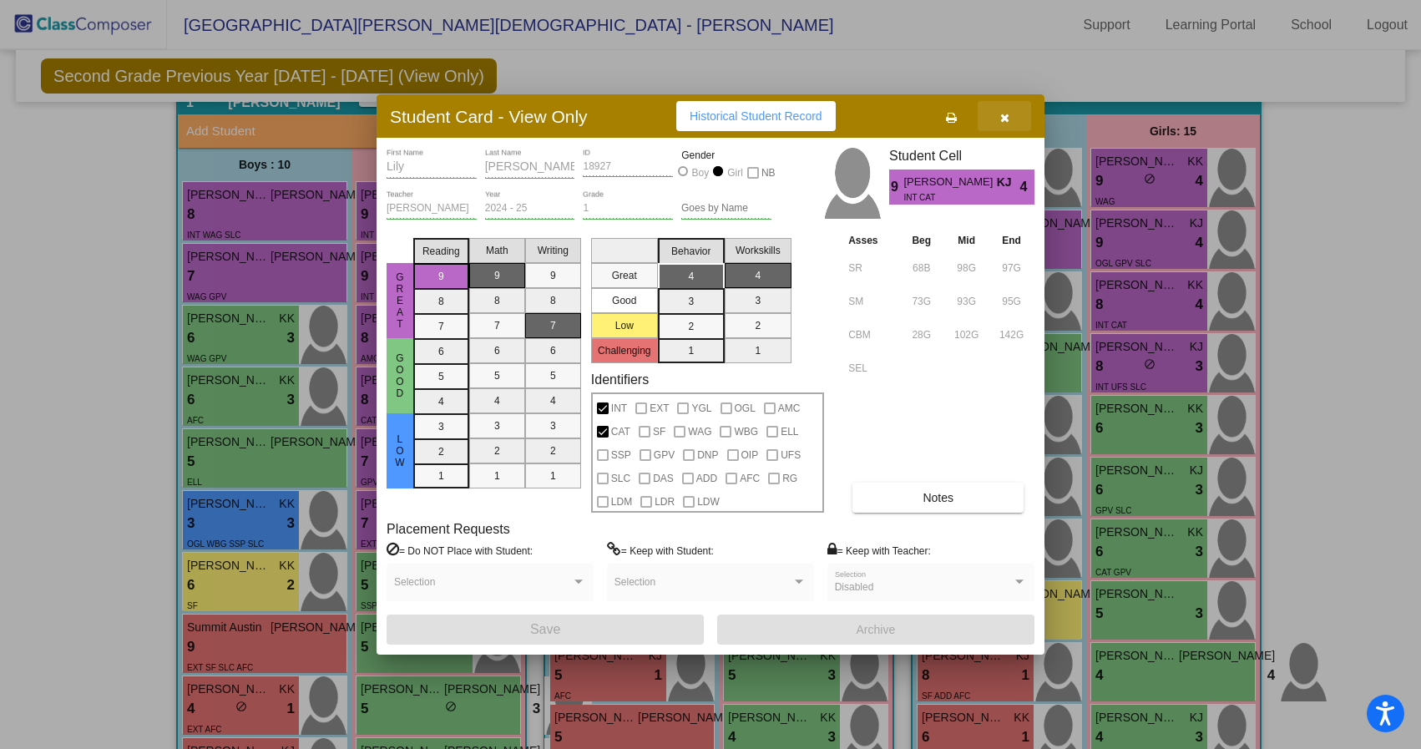
click at [1009, 119] on button "button" at bounding box center [1004, 116] width 53 height 30
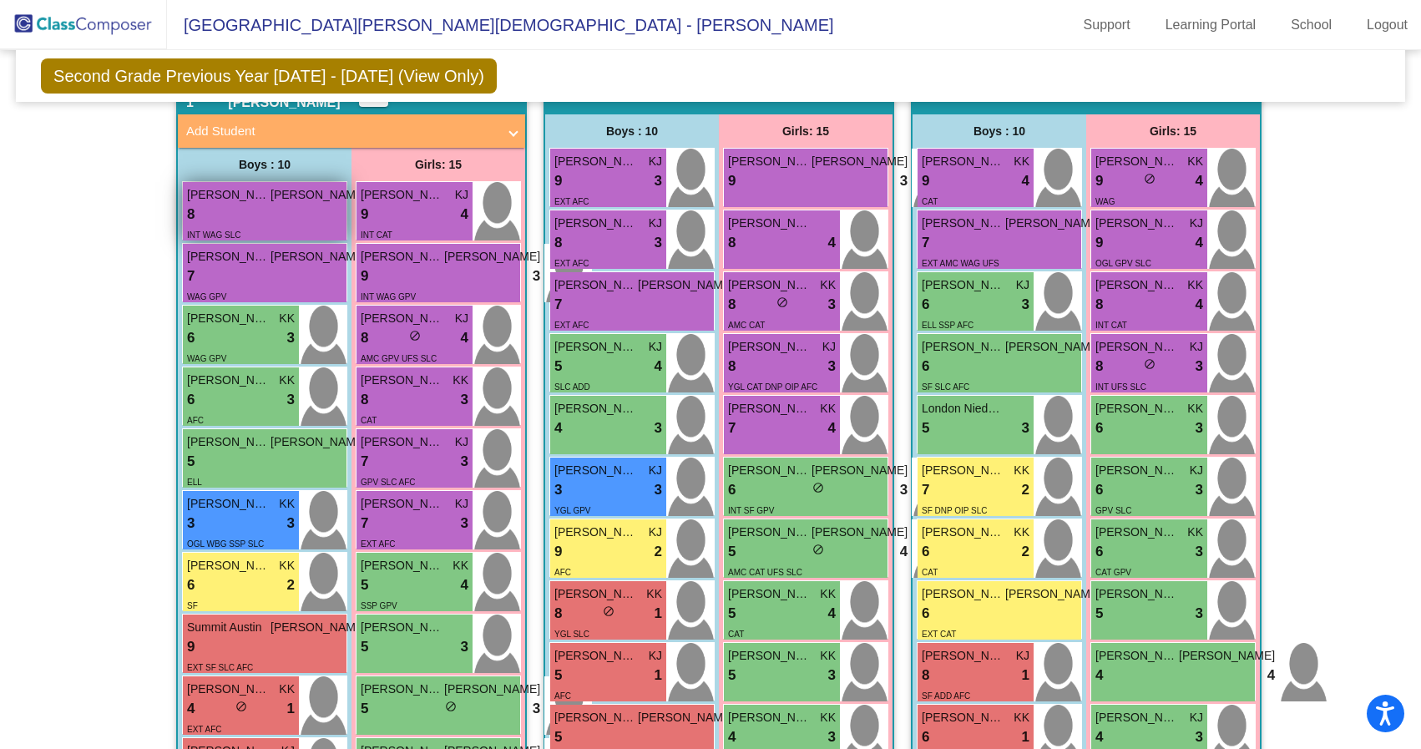
click at [240, 210] on div "8 lock do_not_disturb_alt 4" at bounding box center [277, 215] width 180 height 22
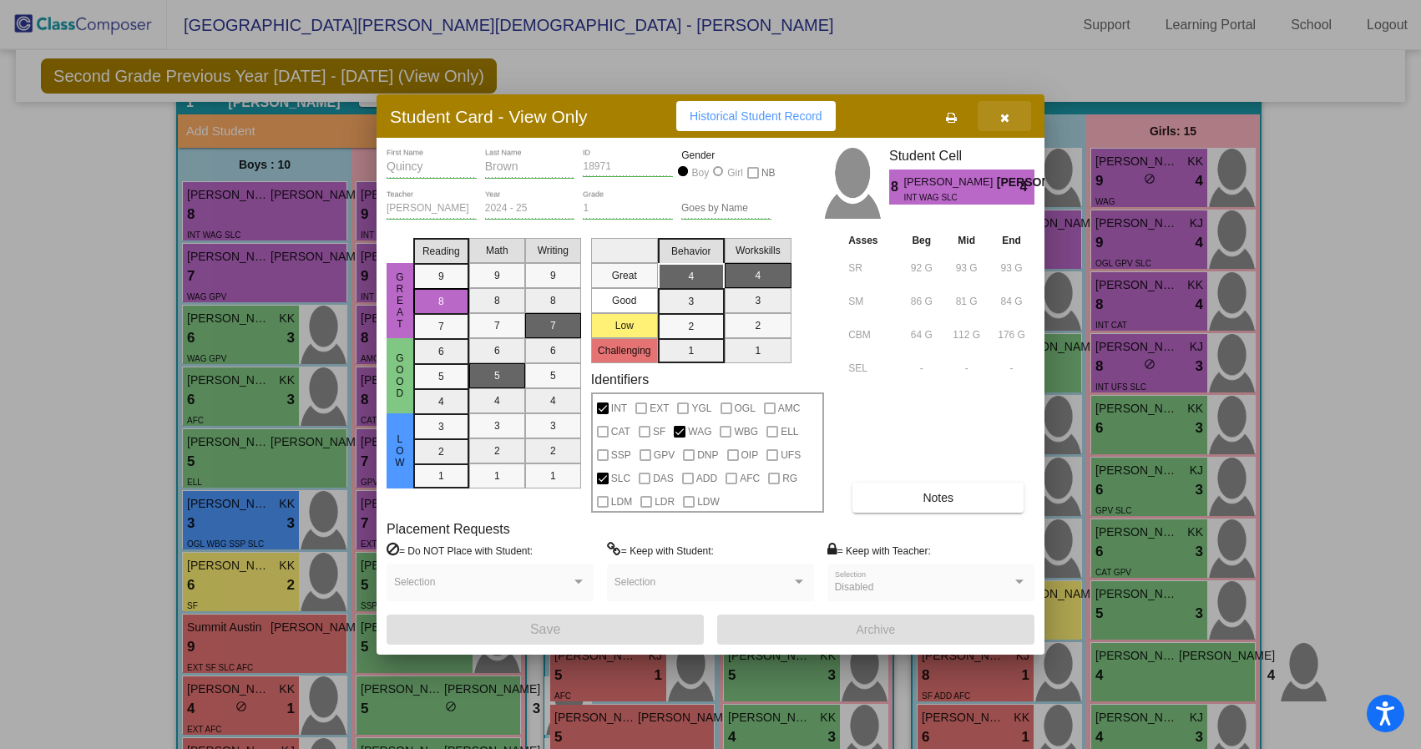
click at [1005, 118] on icon "button" at bounding box center [1004, 118] width 9 height 12
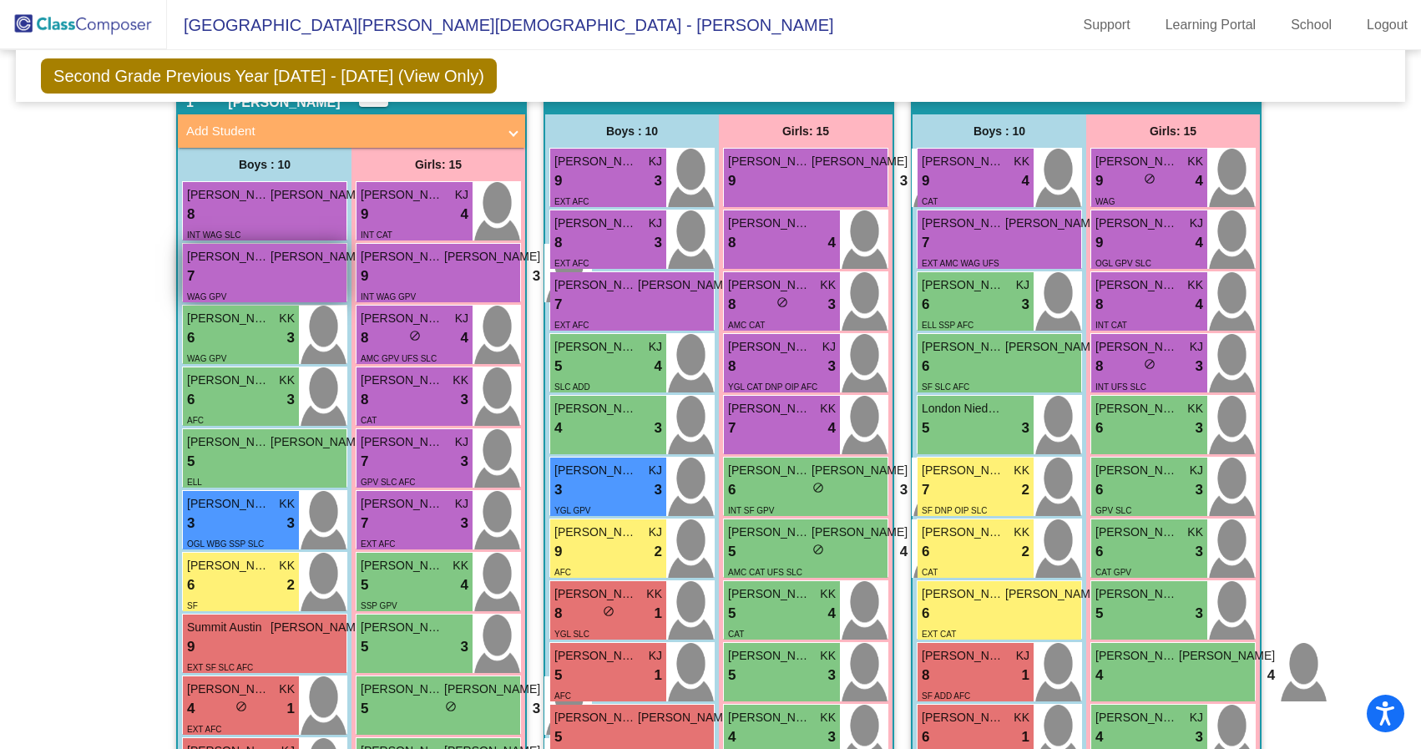
click at [227, 280] on div "7 lock do_not_disturb_alt 4" at bounding box center [277, 277] width 180 height 22
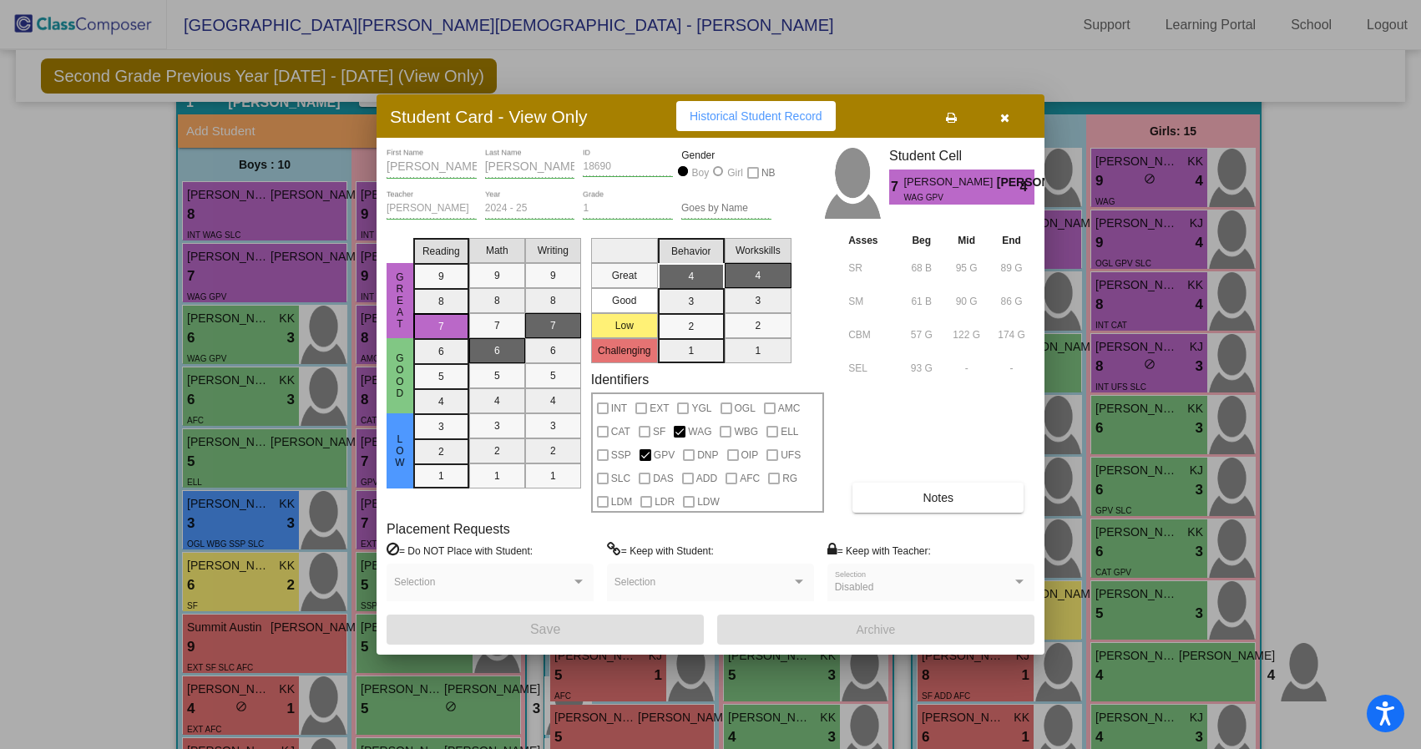
click at [999, 119] on button "button" at bounding box center [1004, 116] width 53 height 30
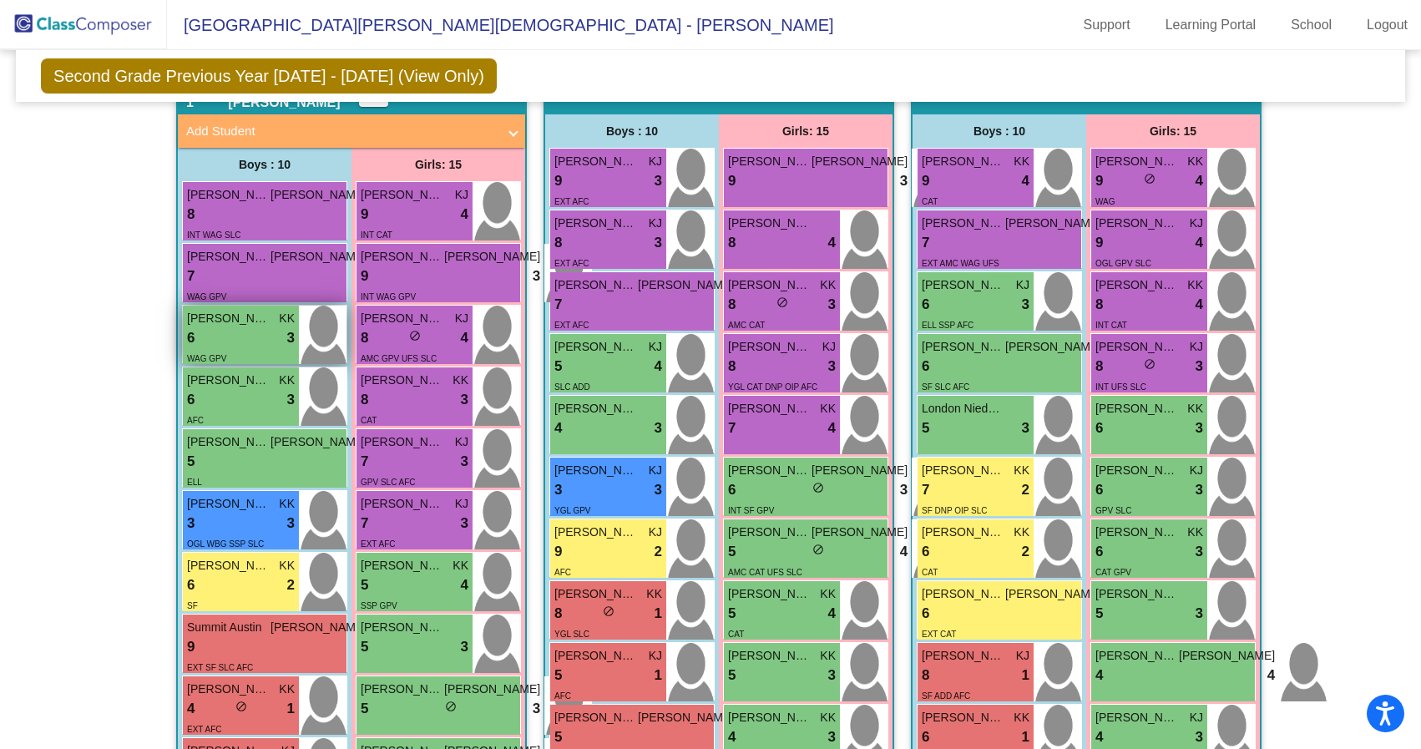
click at [223, 335] on div "6 lock do_not_disturb_alt 3" at bounding box center [241, 338] width 108 height 22
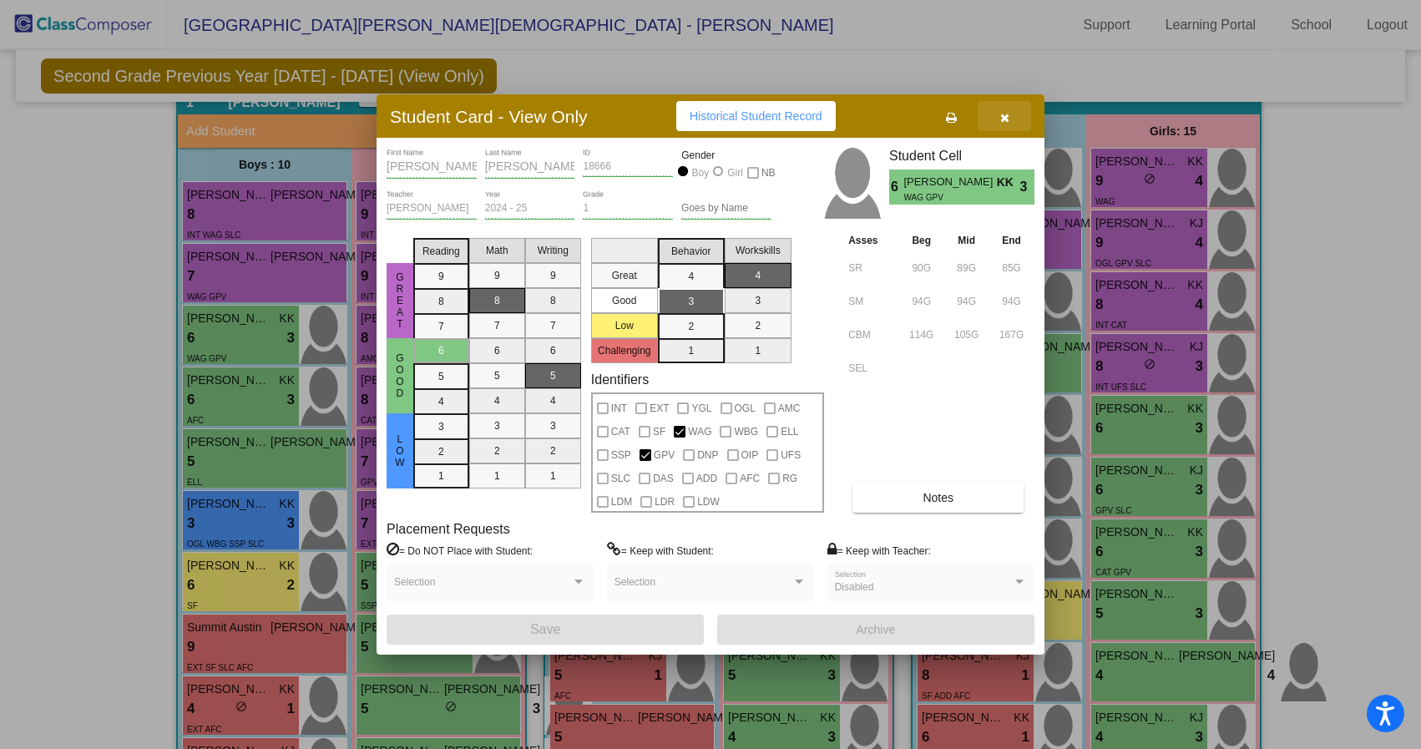
click at [1003, 119] on icon "button" at bounding box center [1004, 118] width 9 height 12
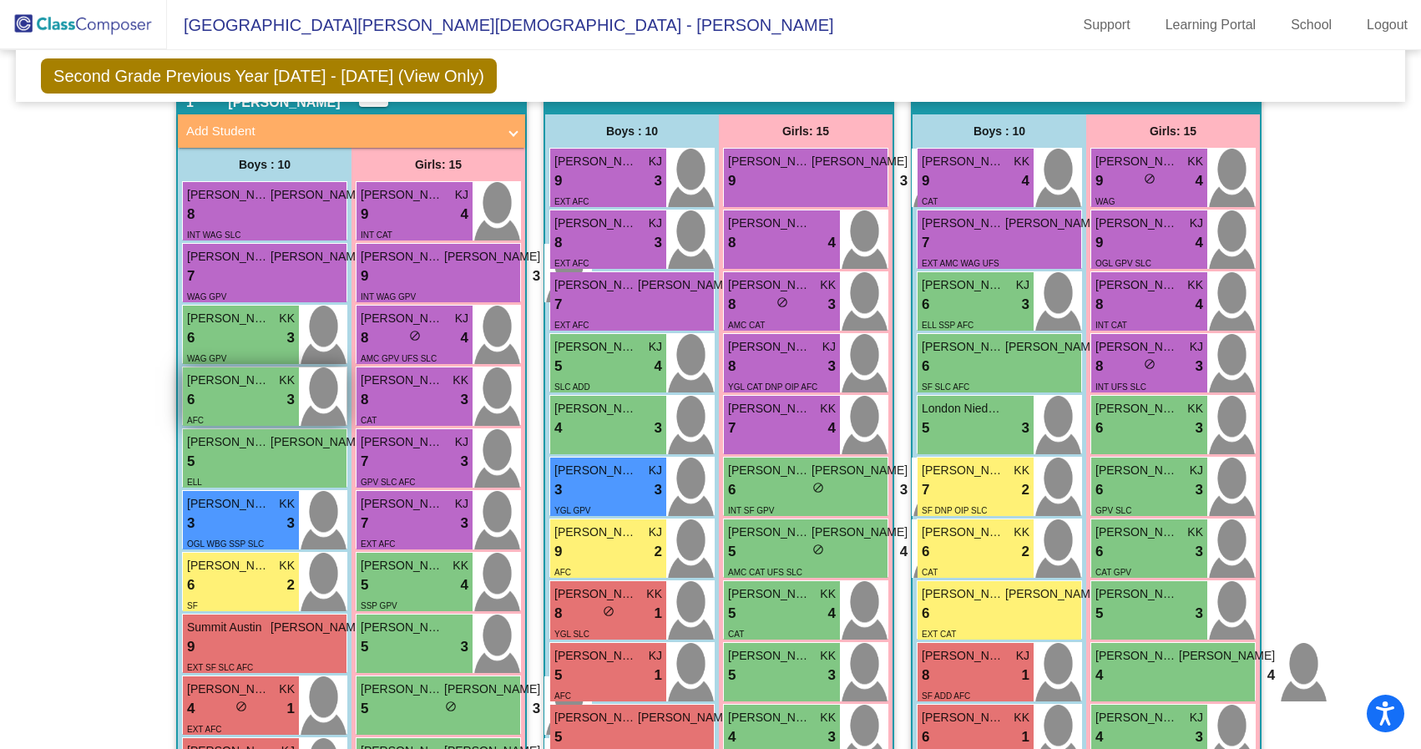
click at [222, 392] on div "6 lock do_not_disturb_alt 3" at bounding box center [241, 400] width 108 height 22
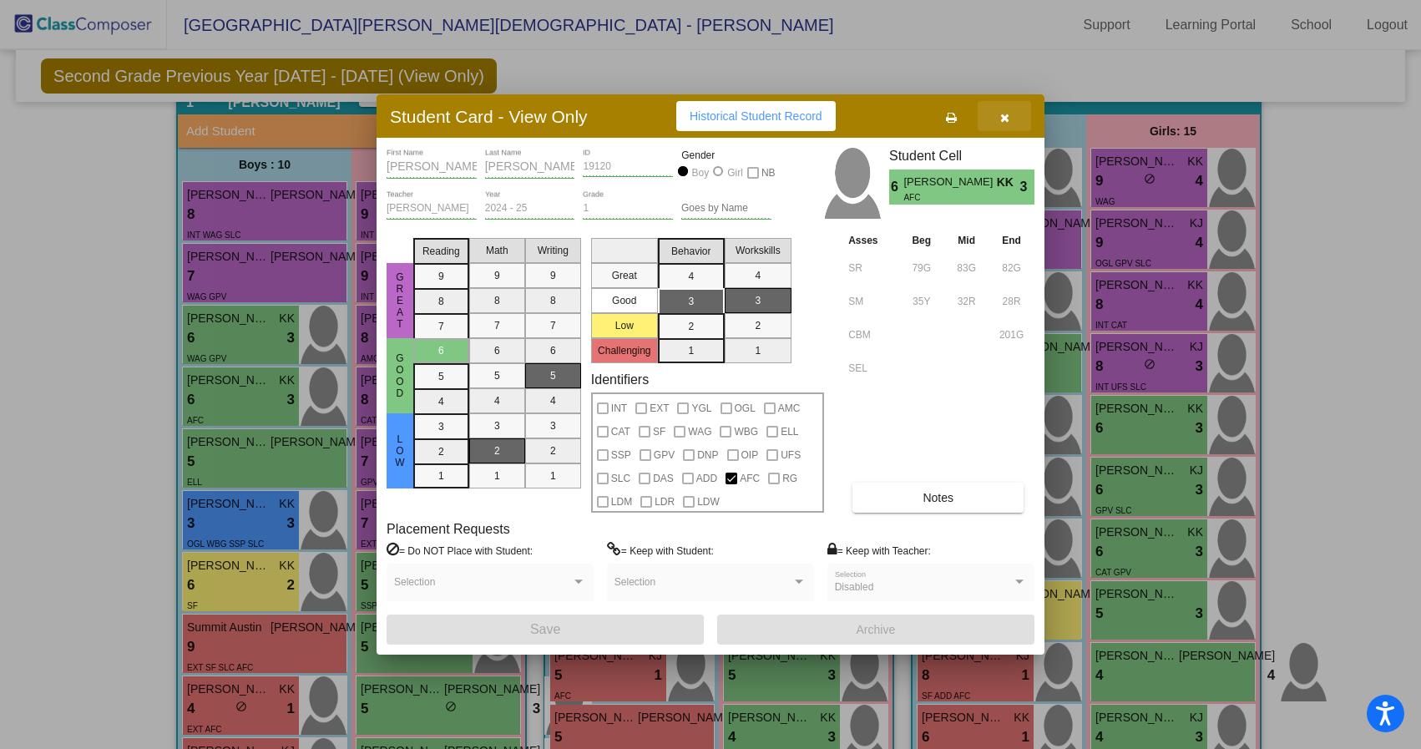
click at [1011, 116] on button "button" at bounding box center [1004, 116] width 53 height 30
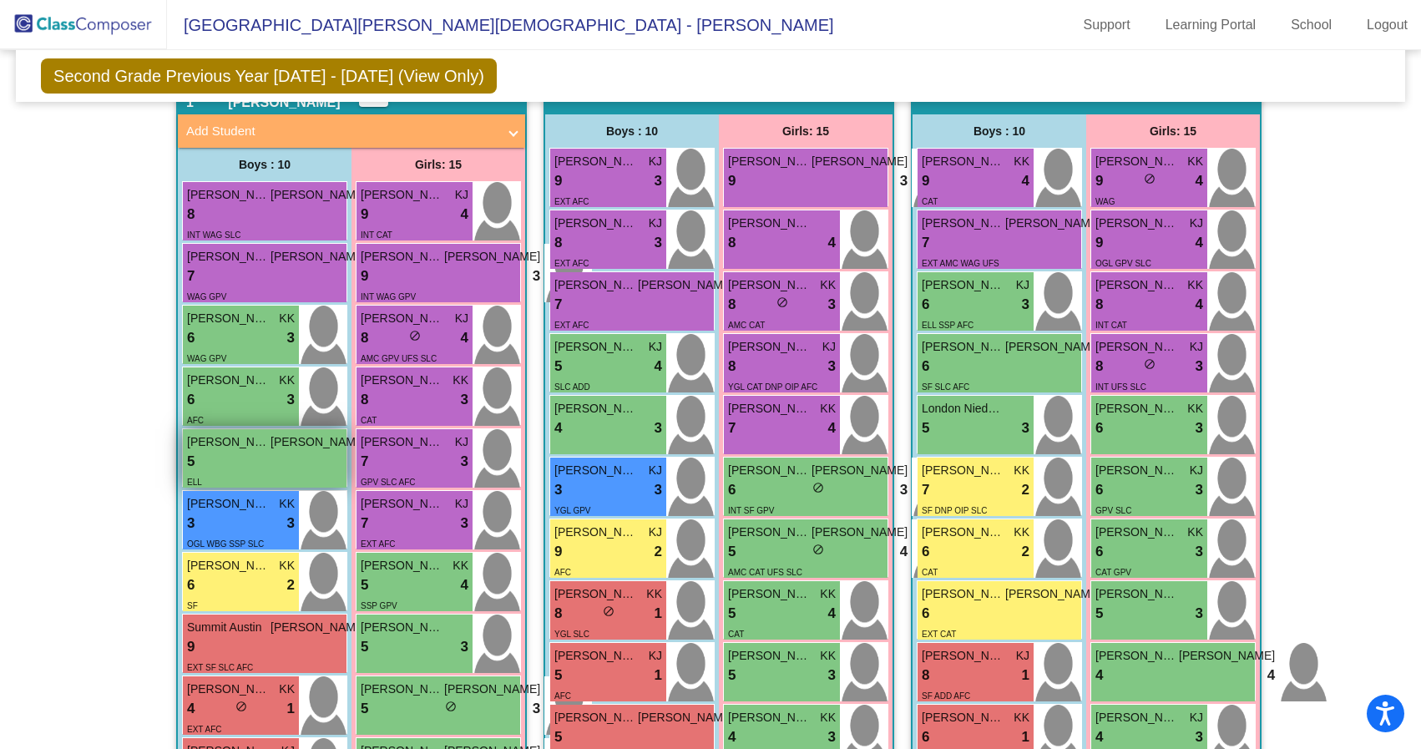
scroll to position [490, 0]
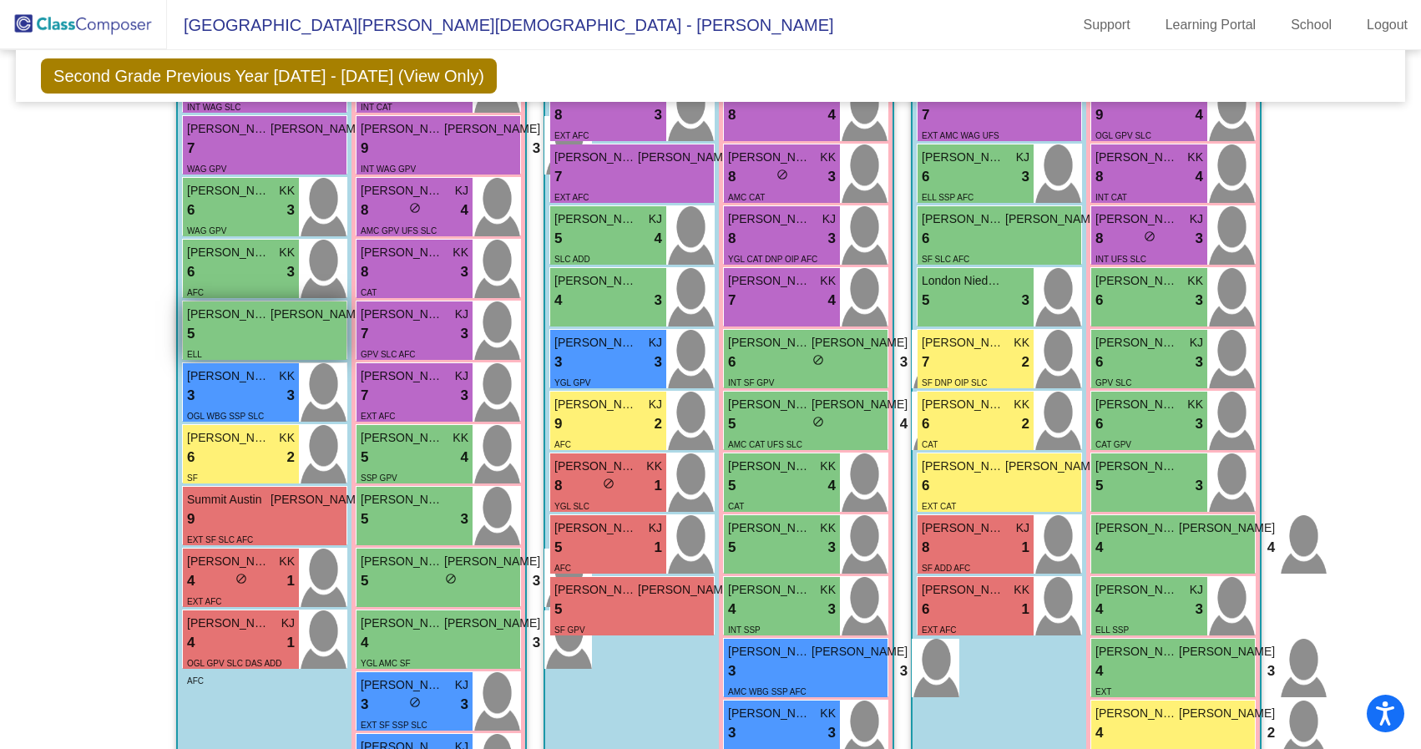
click at [225, 323] on div "5 lock do_not_disturb_alt 3" at bounding box center [277, 334] width 180 height 22
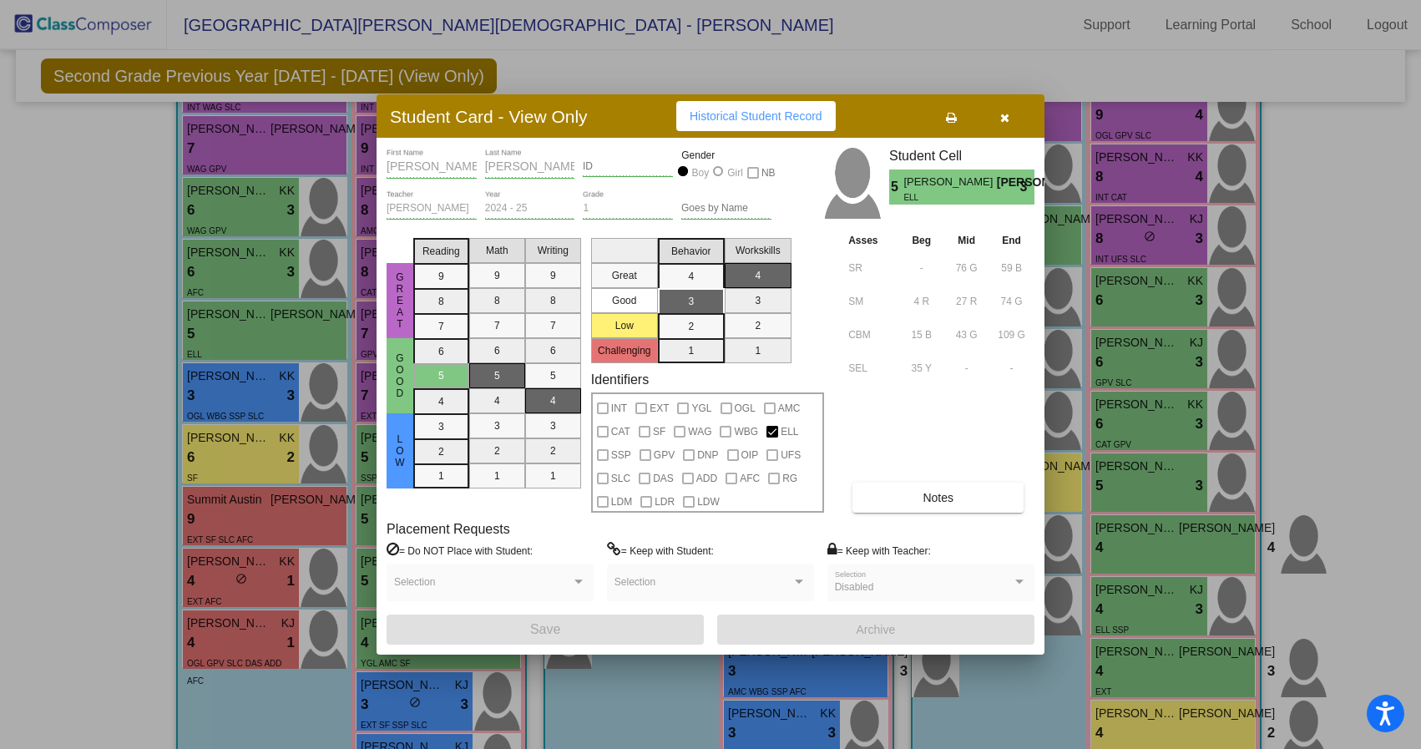
click at [1005, 112] on icon "button" at bounding box center [1004, 118] width 9 height 12
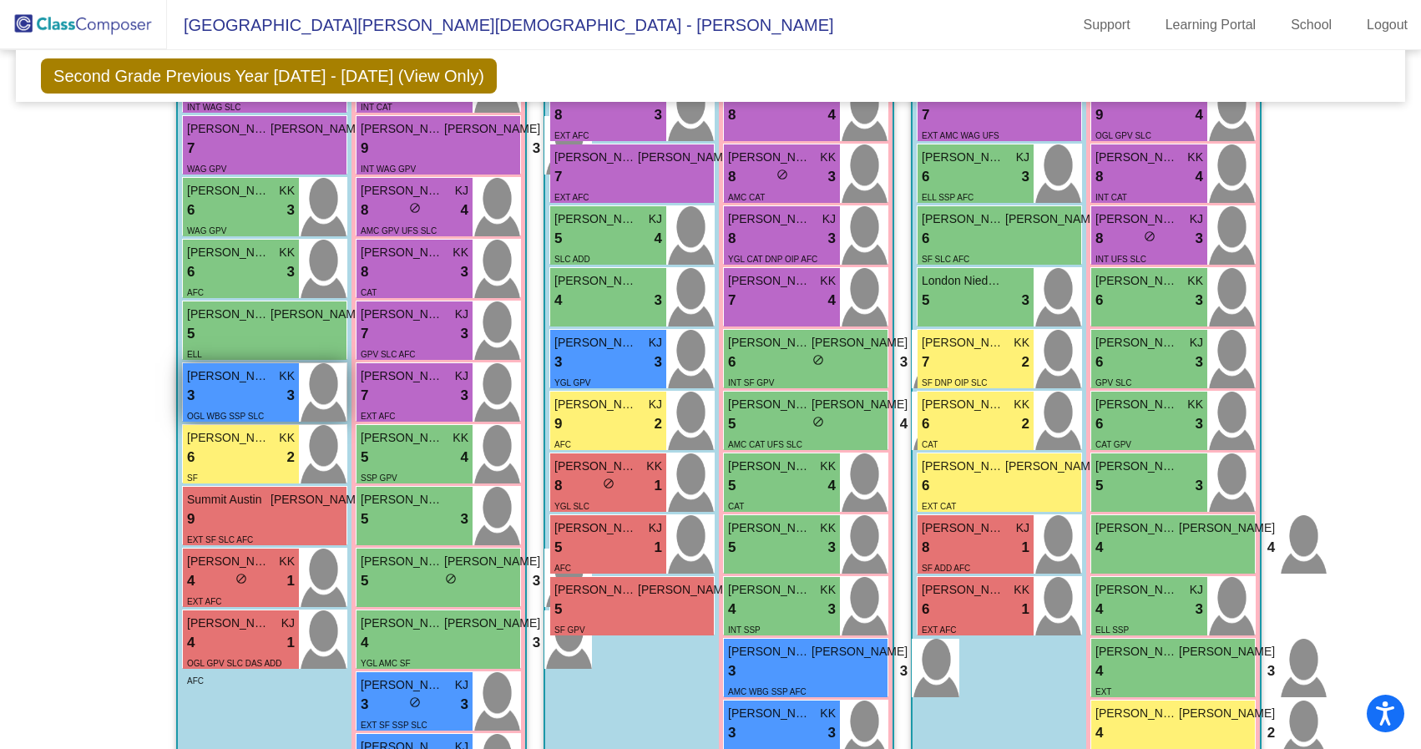
click at [242, 382] on span "Damon Prisbrey" at bounding box center [228, 376] width 83 height 18
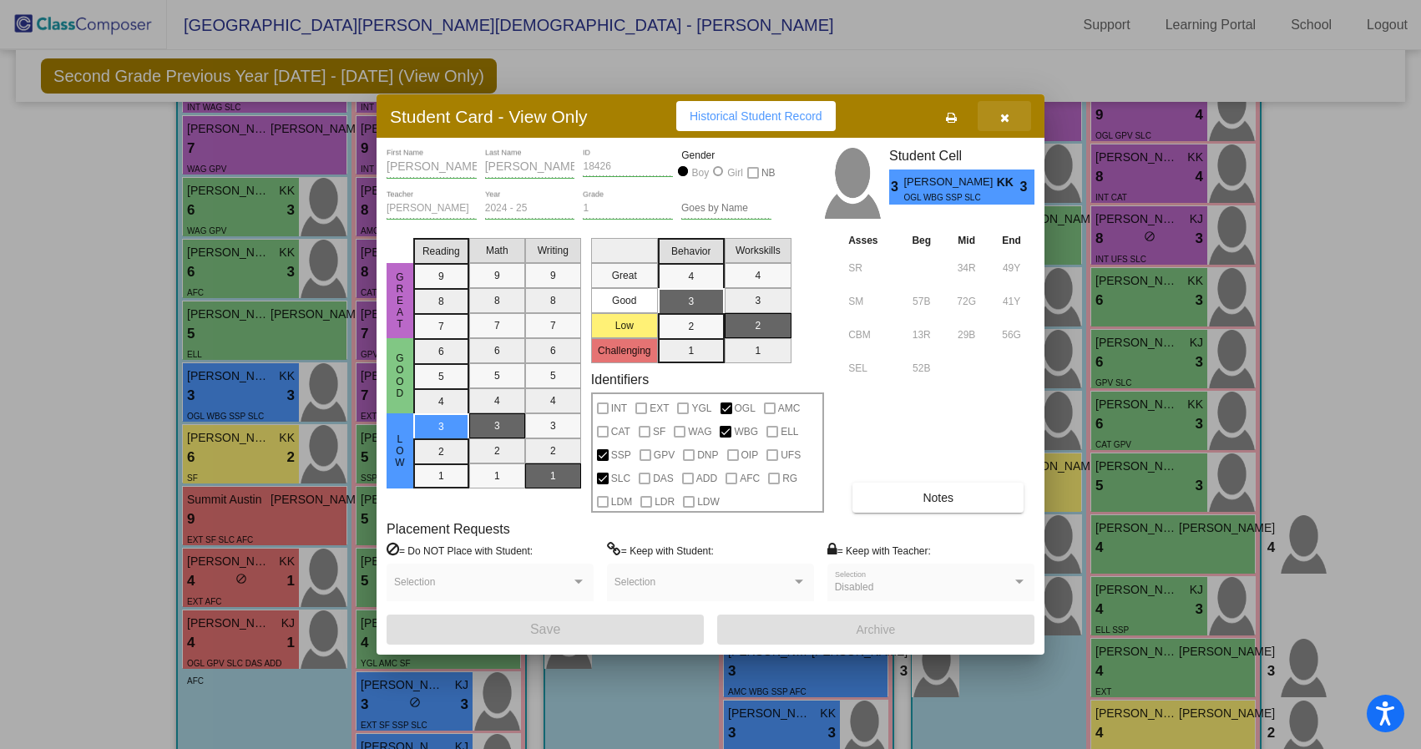
click at [1001, 119] on icon "button" at bounding box center [1004, 118] width 9 height 12
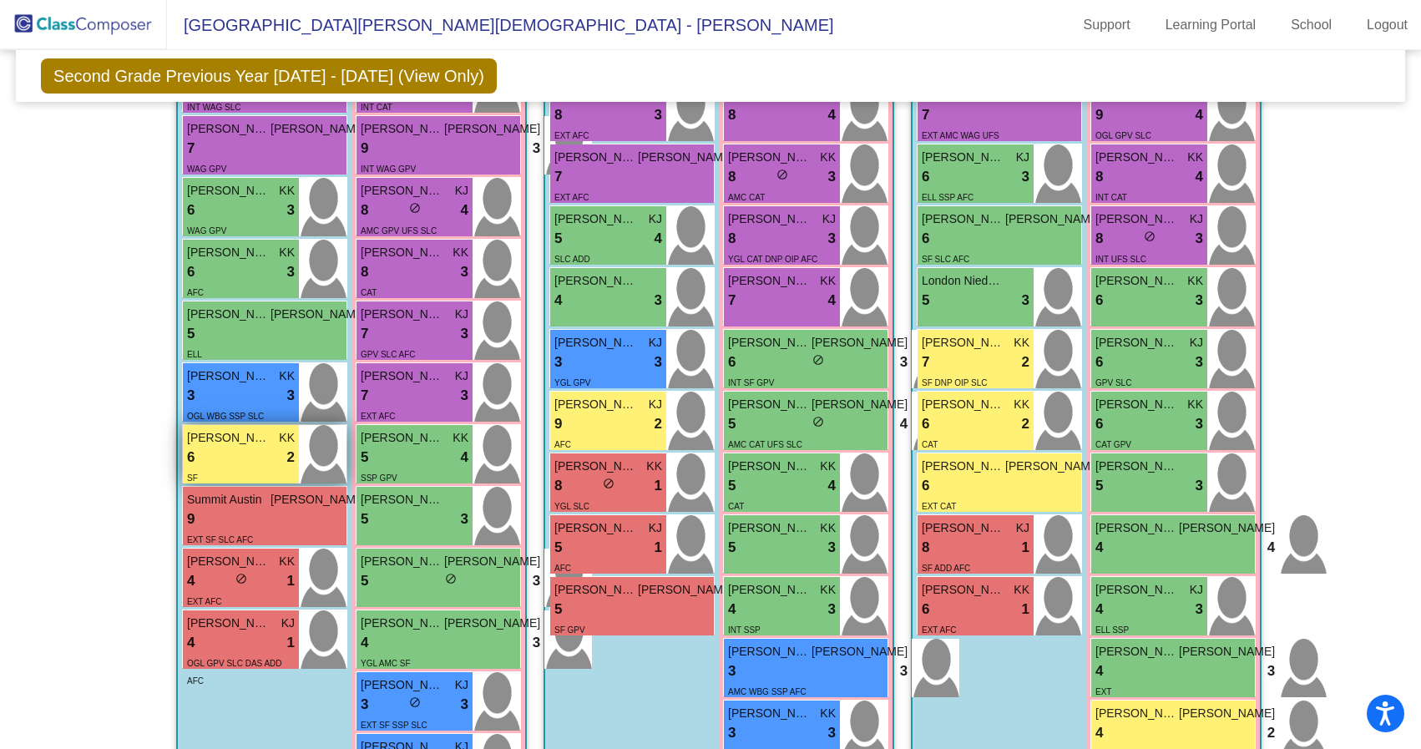
click at [233, 445] on span "Luke Skaggs" at bounding box center [228, 438] width 83 height 18
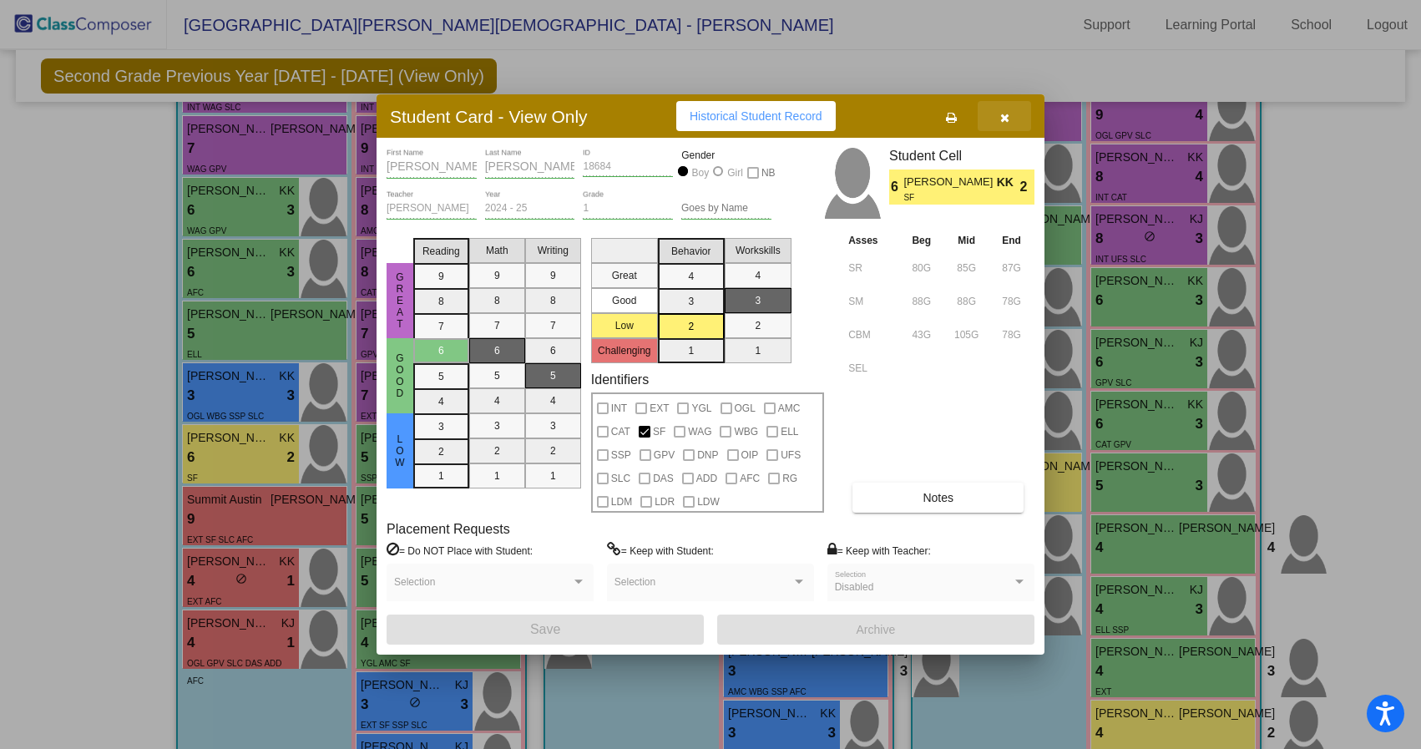
click at [1007, 113] on icon "button" at bounding box center [1004, 118] width 9 height 12
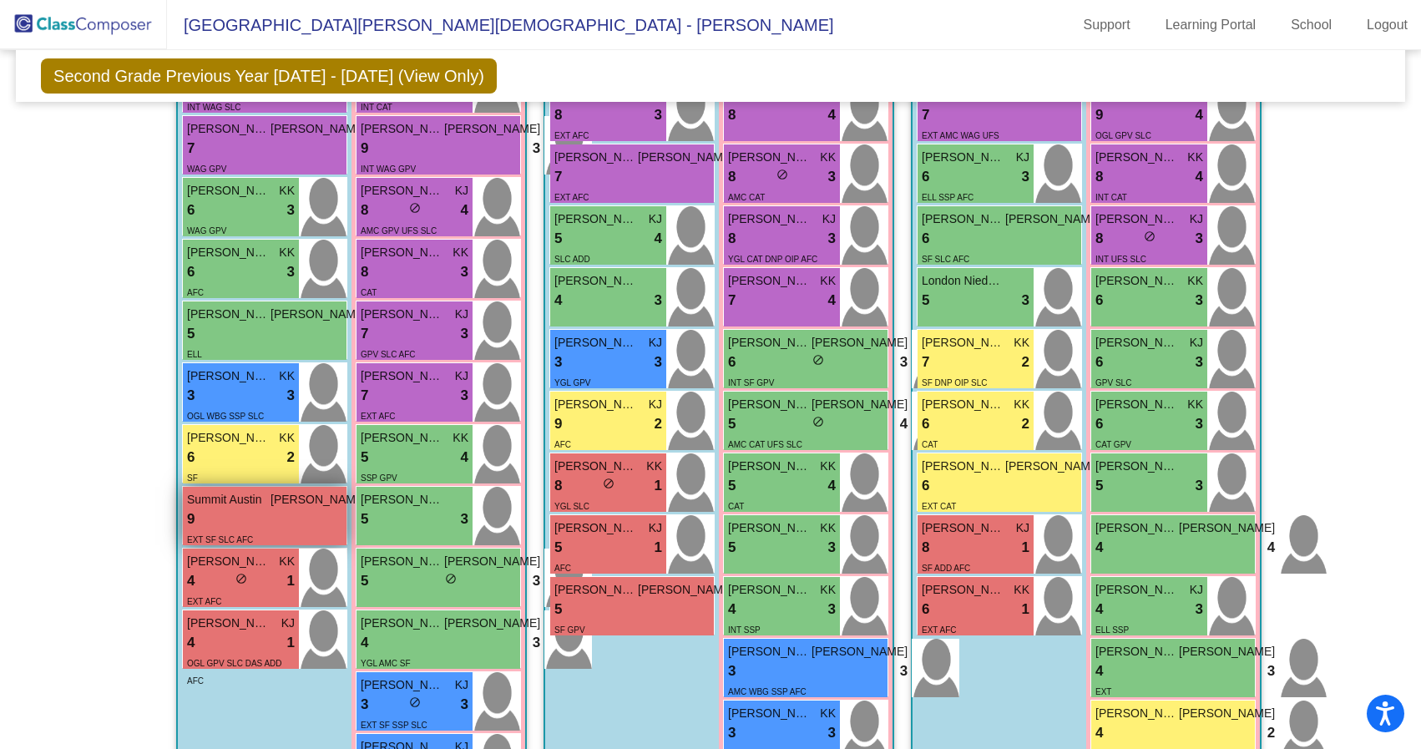
click at [249, 504] on span "Summit Austin" at bounding box center [228, 500] width 83 height 18
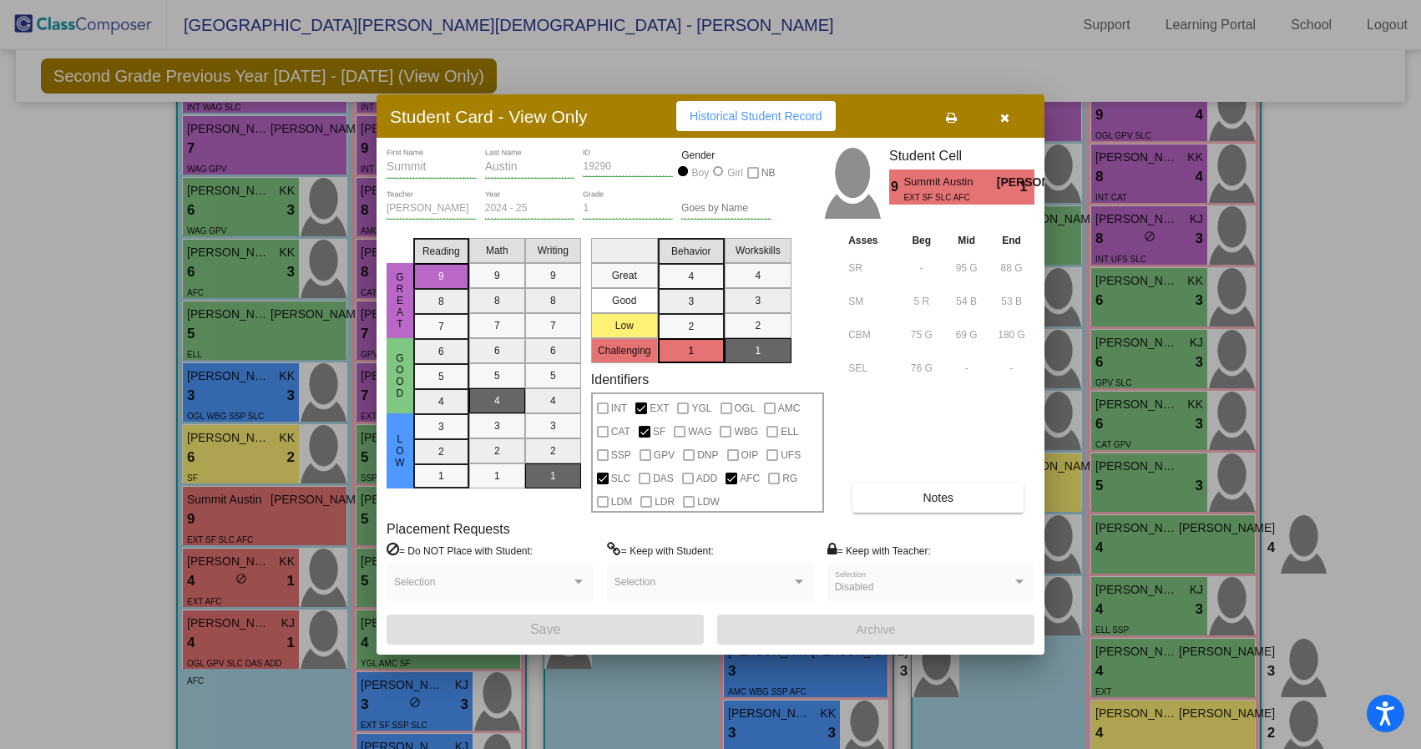
click at [1008, 115] on icon "button" at bounding box center [1004, 118] width 9 height 12
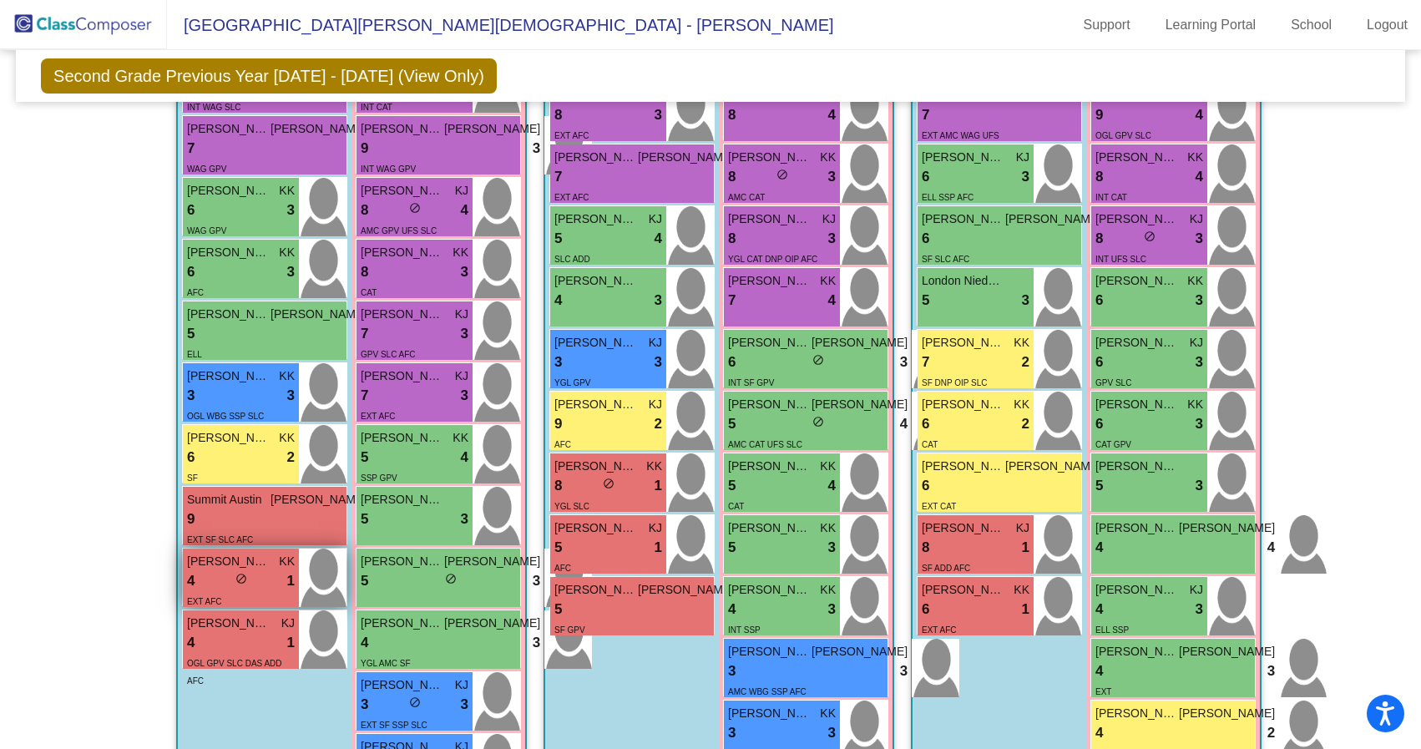
click at [250, 574] on div "4 lock do_not_disturb_alt 1" at bounding box center [241, 581] width 108 height 22
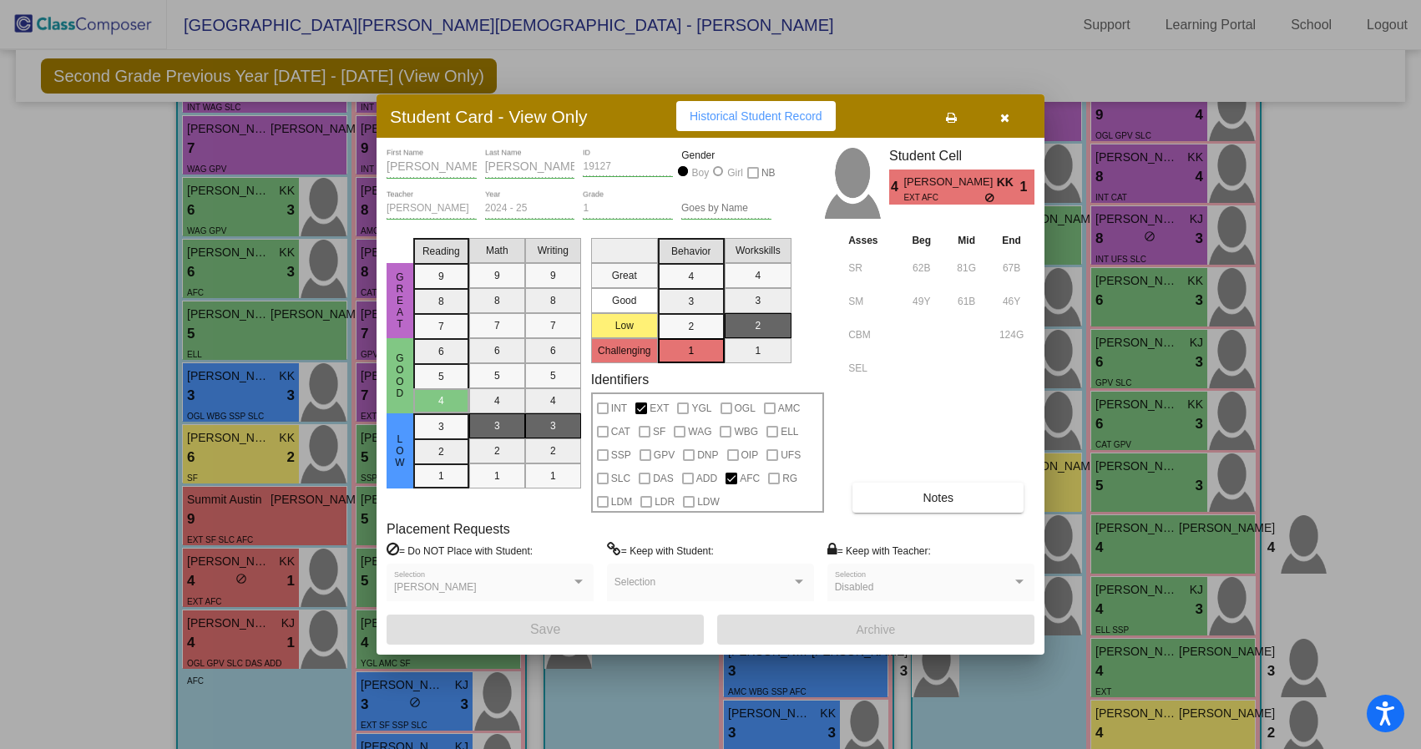
click at [1010, 118] on button "button" at bounding box center [1004, 116] width 53 height 30
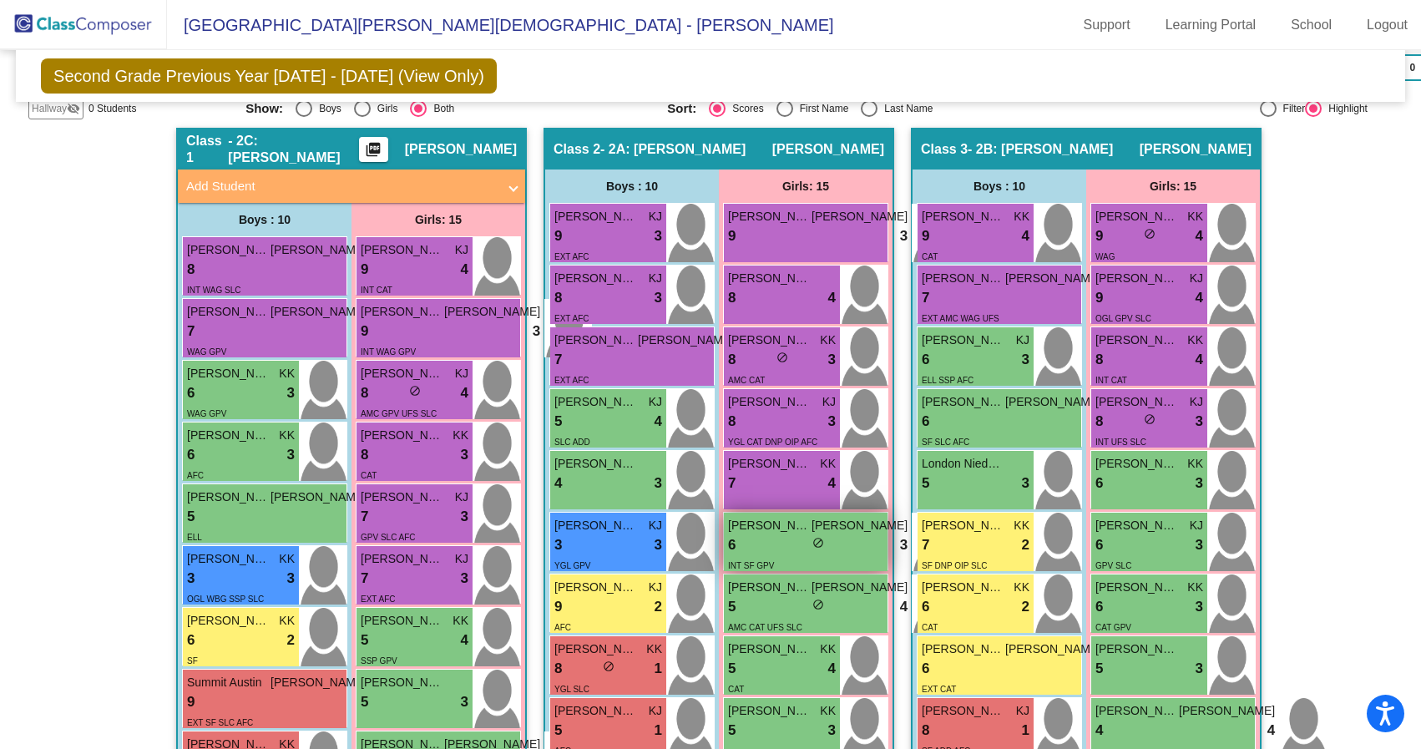
scroll to position [0, 0]
